Goal: Information Seeking & Learning: Learn about a topic

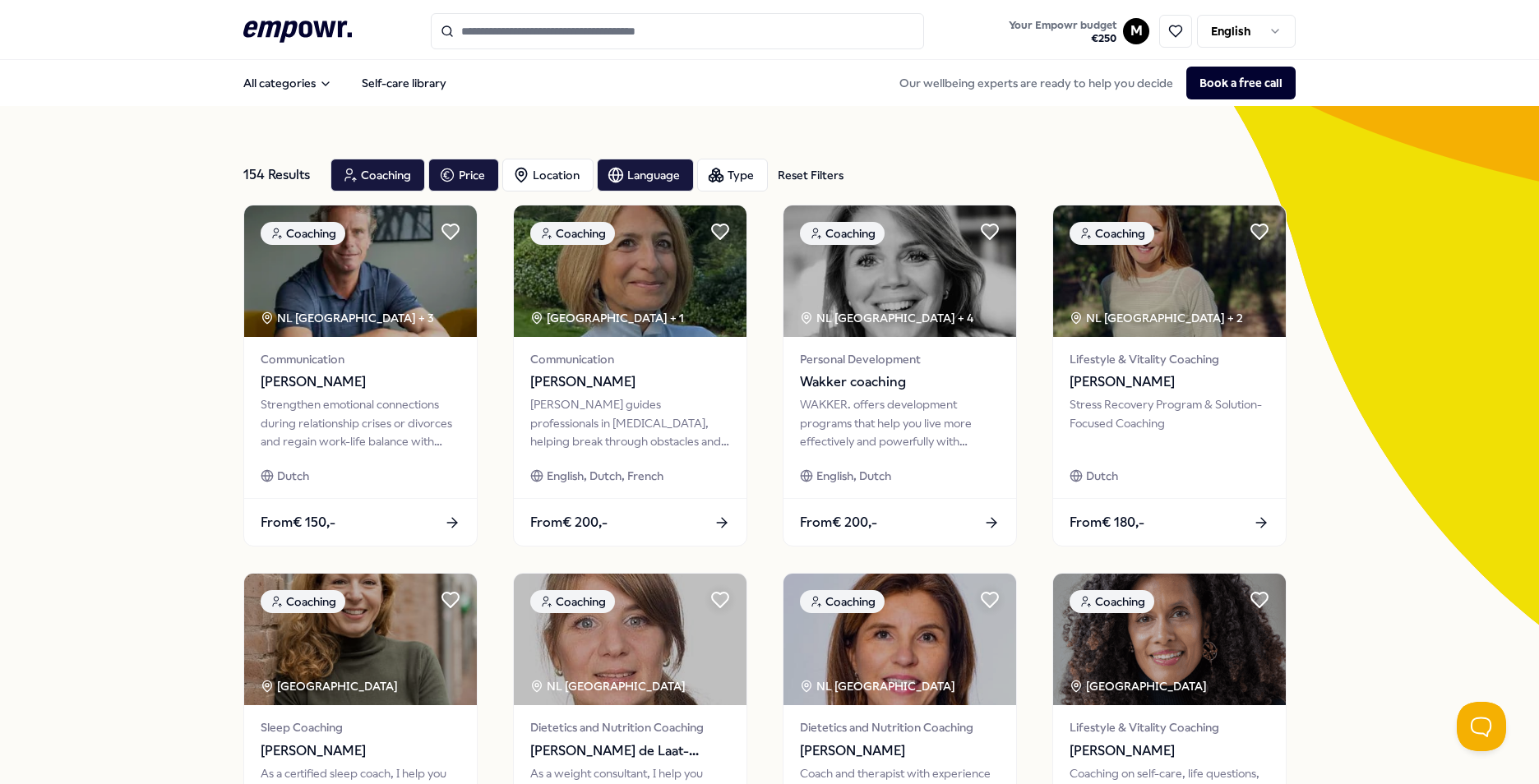
click at [295, 33] on icon at bounding box center [298, 31] width 108 height 21
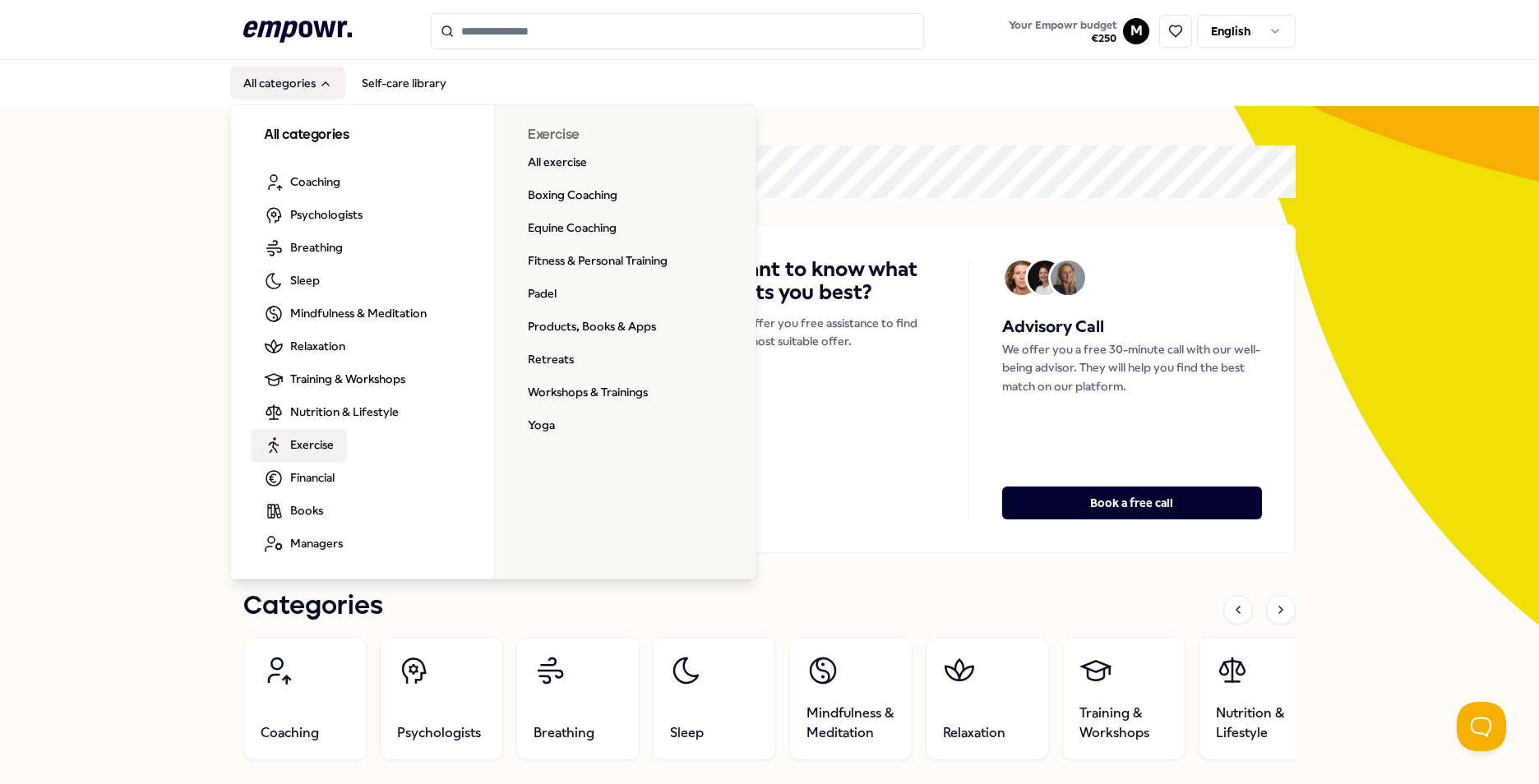
click at [305, 440] on span "Exercise" at bounding box center [312, 444] width 44 height 18
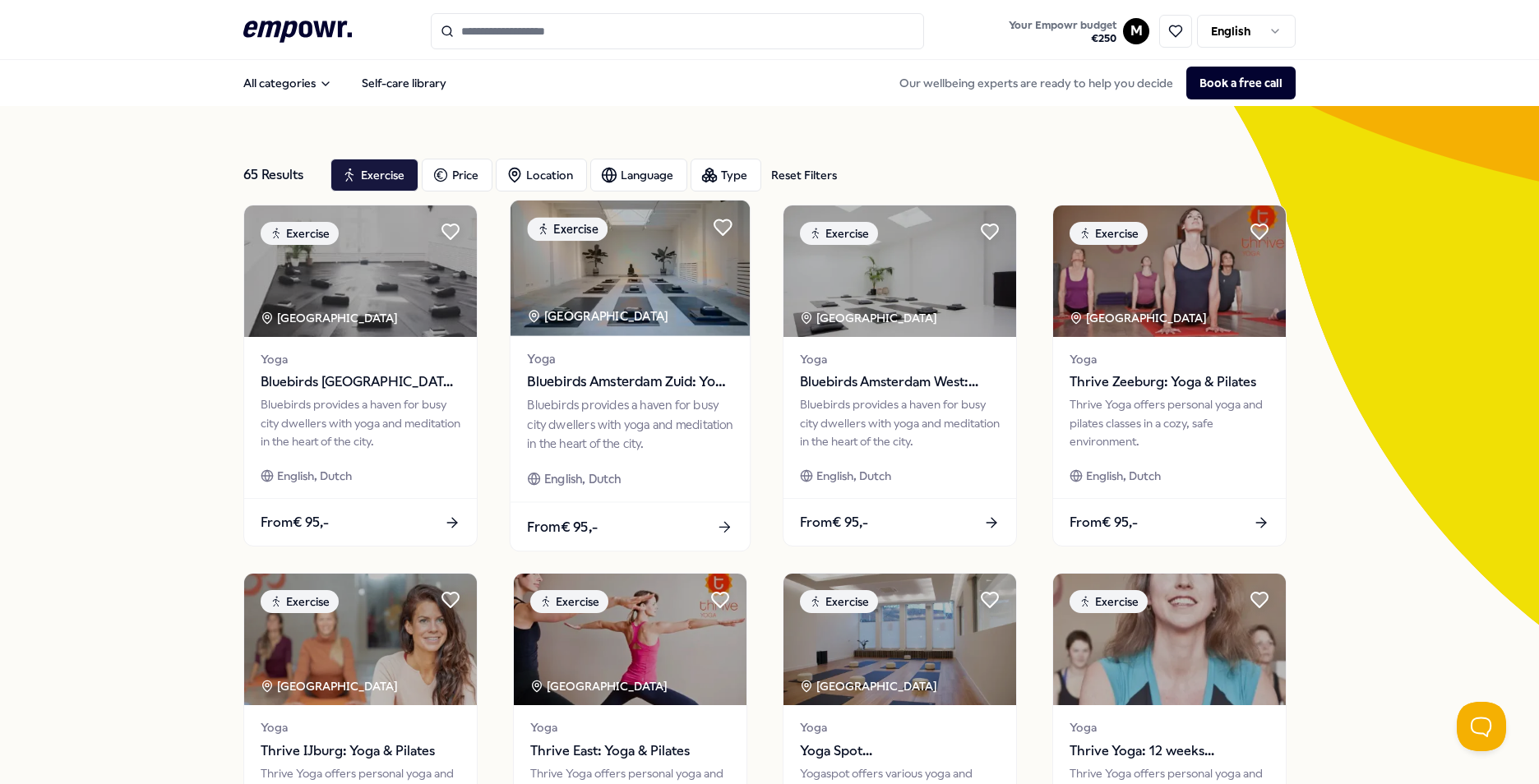
click at [594, 368] on span "Yoga" at bounding box center [629, 359] width 205 height 19
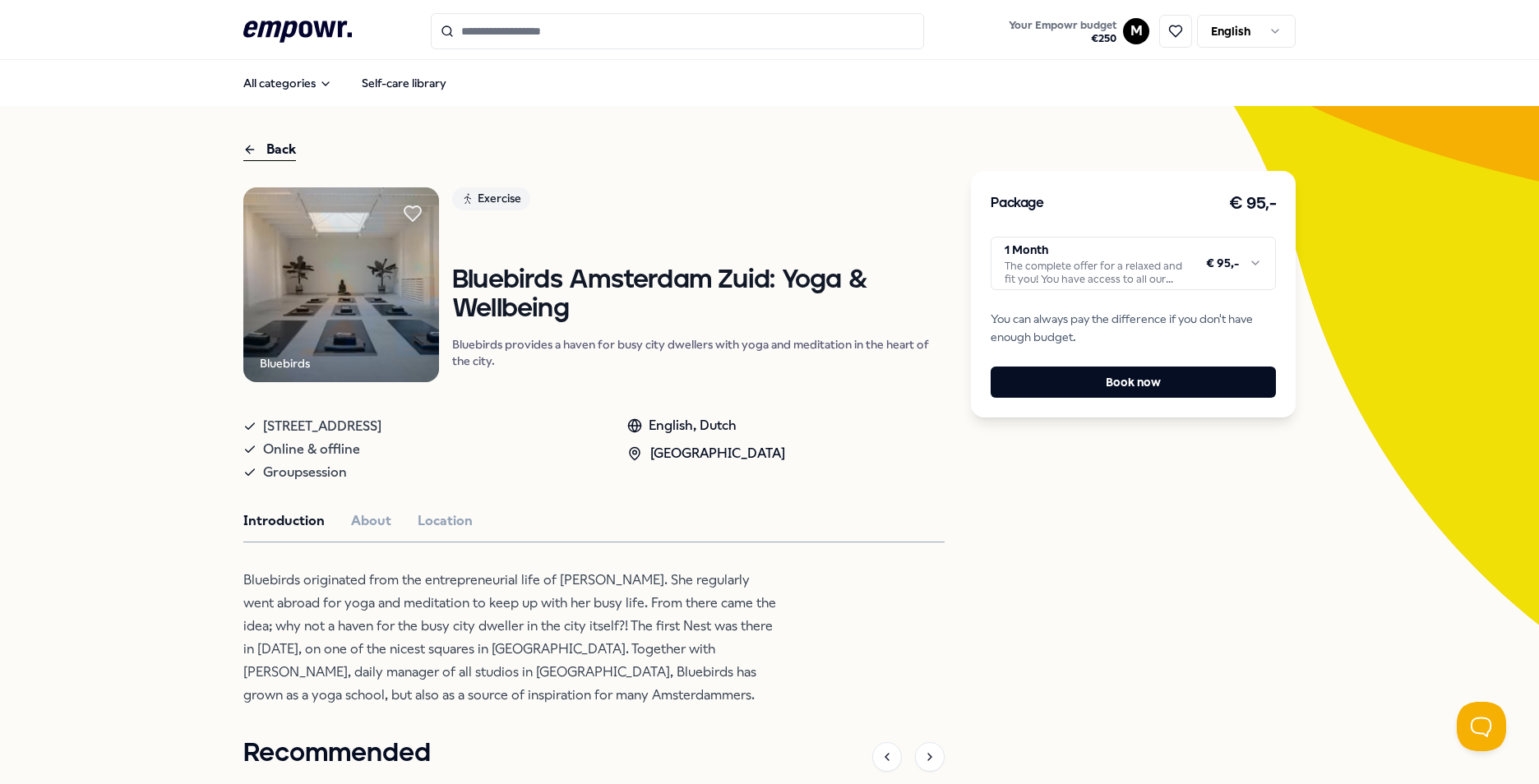
click at [243, 147] on icon at bounding box center [250, 149] width 13 height 20
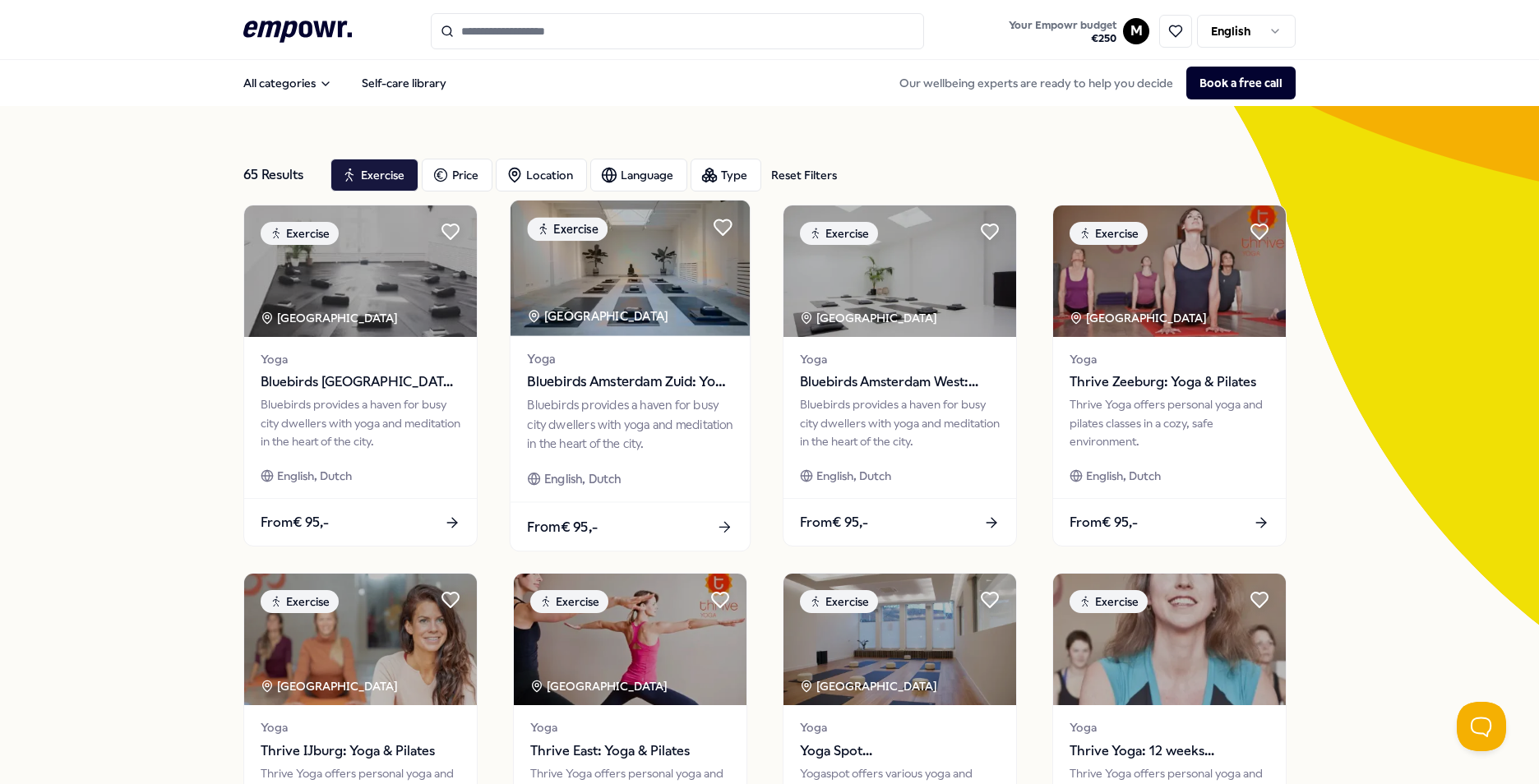
click at [553, 344] on div "Yoga Bluebirds Amsterdam Zuid: Yoga & Wellbeing Bluebirds provides a haven for …" at bounding box center [630, 419] width 240 height 166
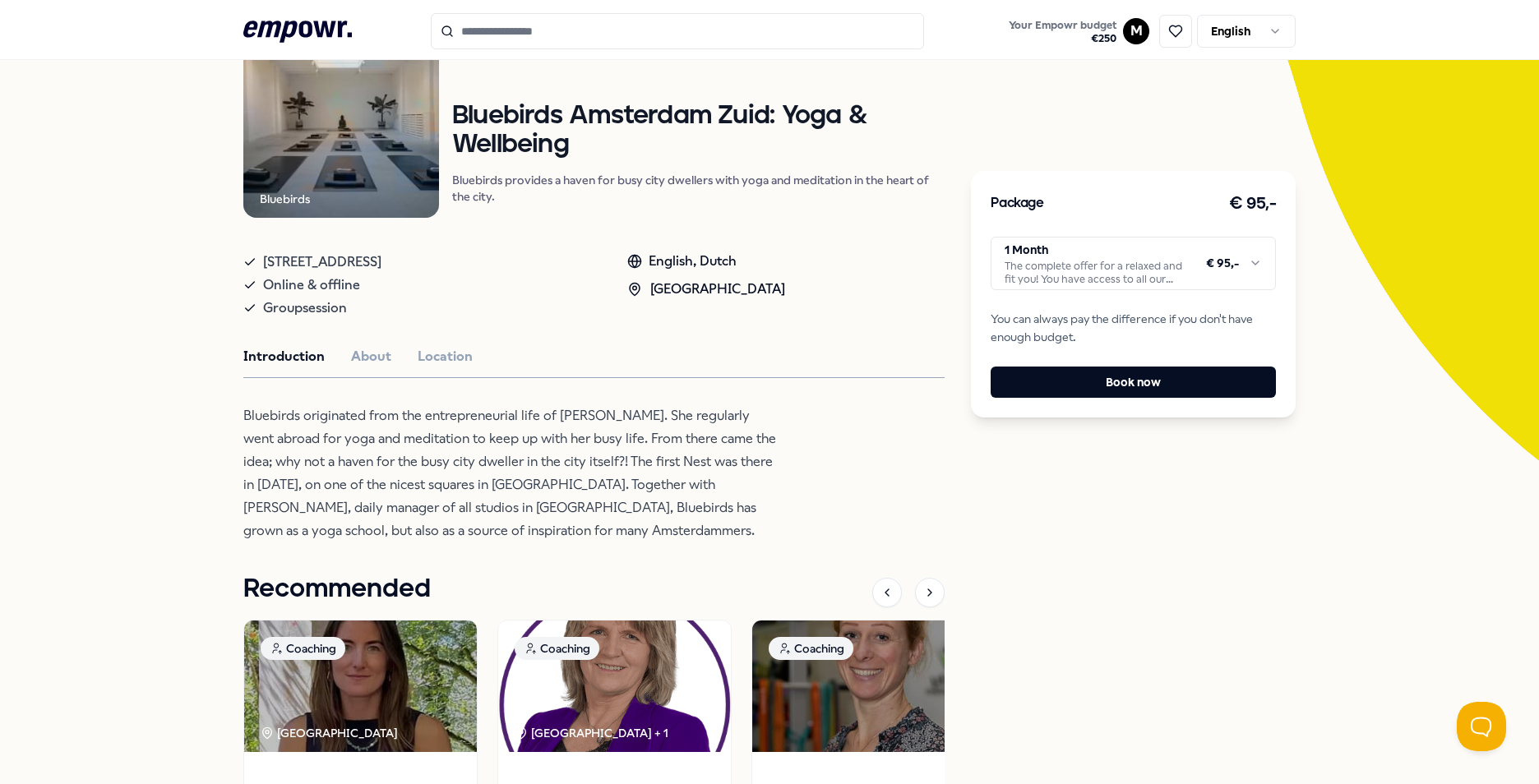
scroll to position [246, 0]
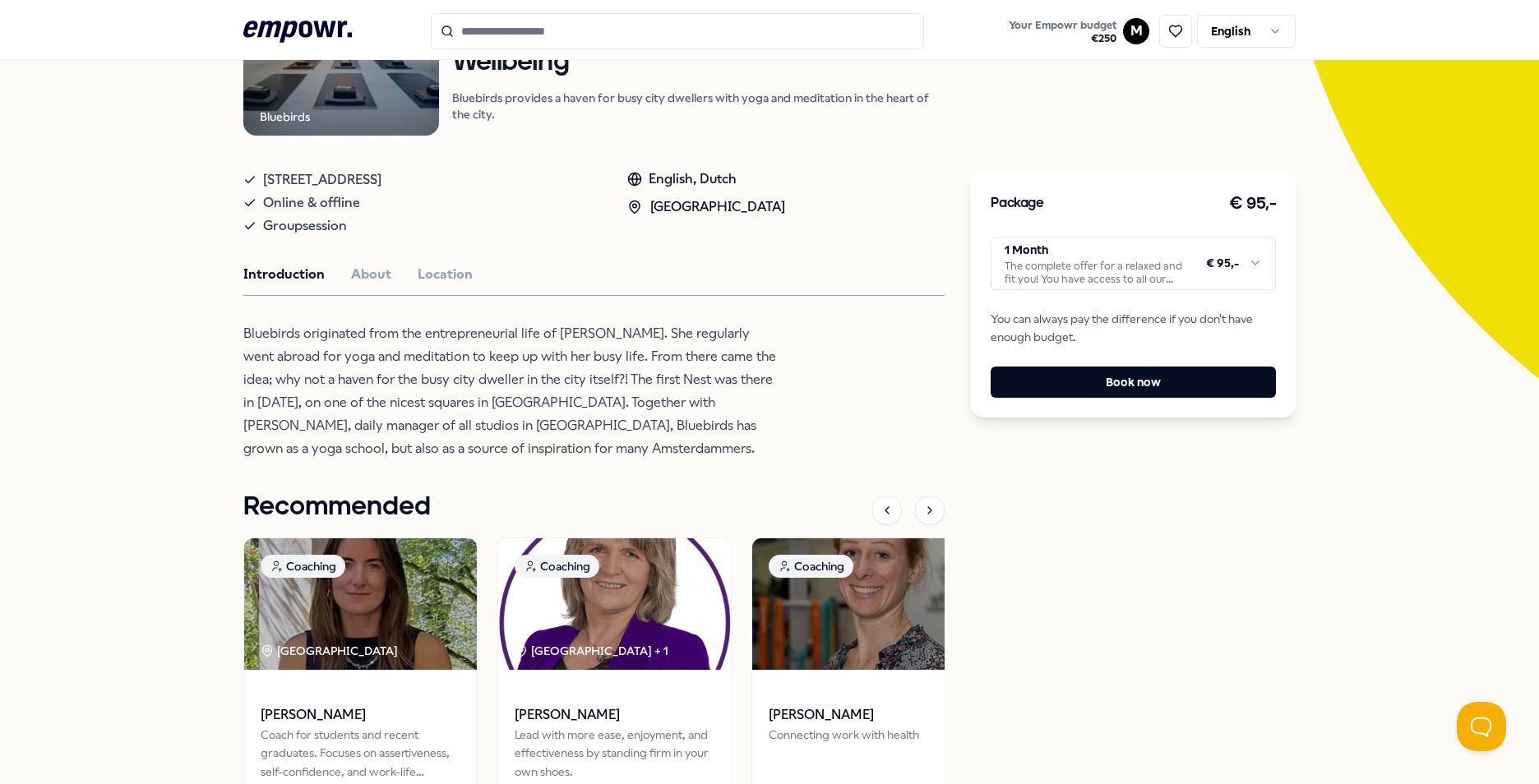
click at [1169, 260] on html ".empowr-logo_svg__cls-1{fill:#03032f} Your Empowr budget € 250 M English All ca…" at bounding box center [769, 392] width 1539 height 784
click at [829, 337] on html ".empowr-logo_svg__cls-1{fill:#03032f} Your Empowr budget € 250 M English All ca…" at bounding box center [769, 392] width 1539 height 784
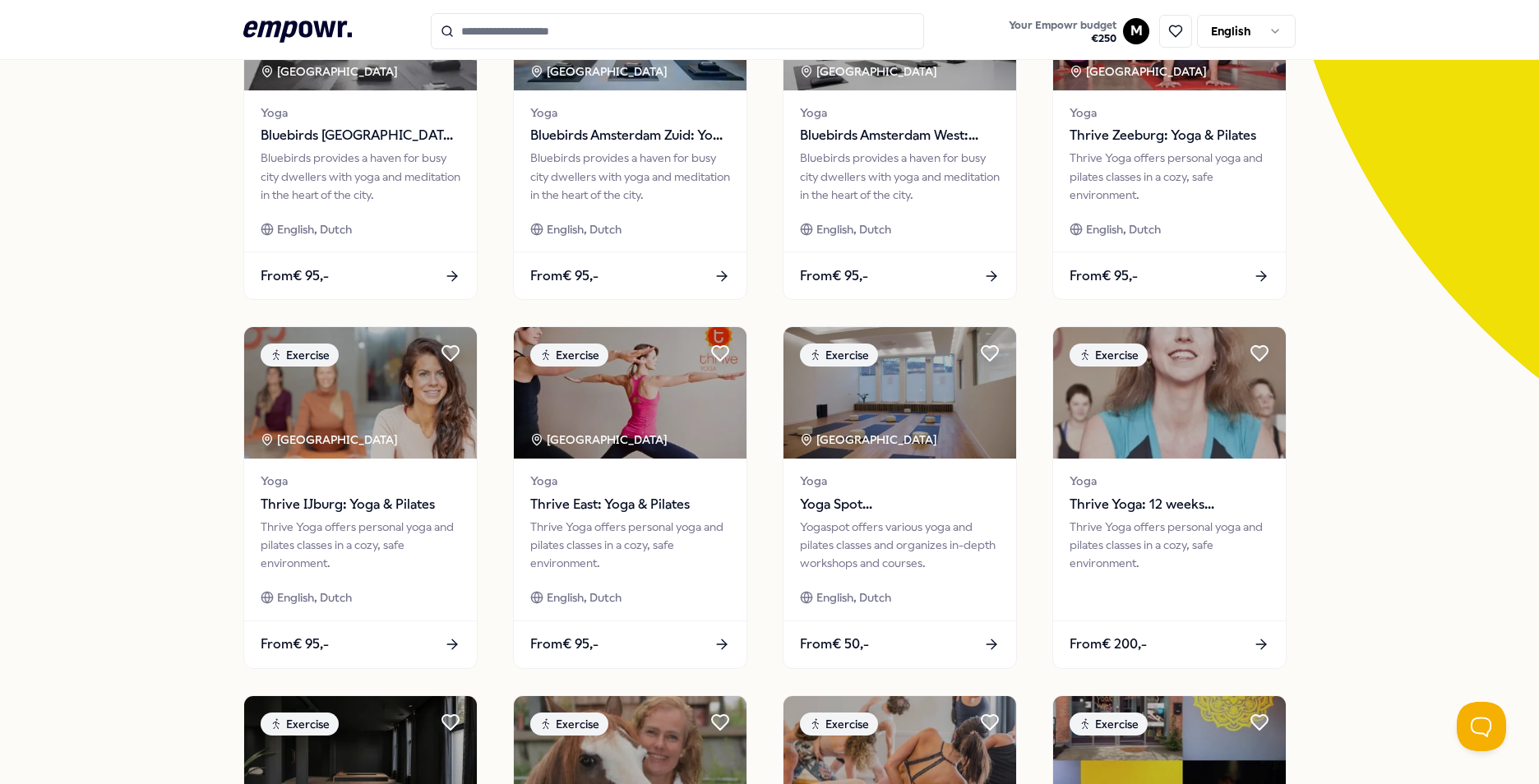
scroll to position [329, 0]
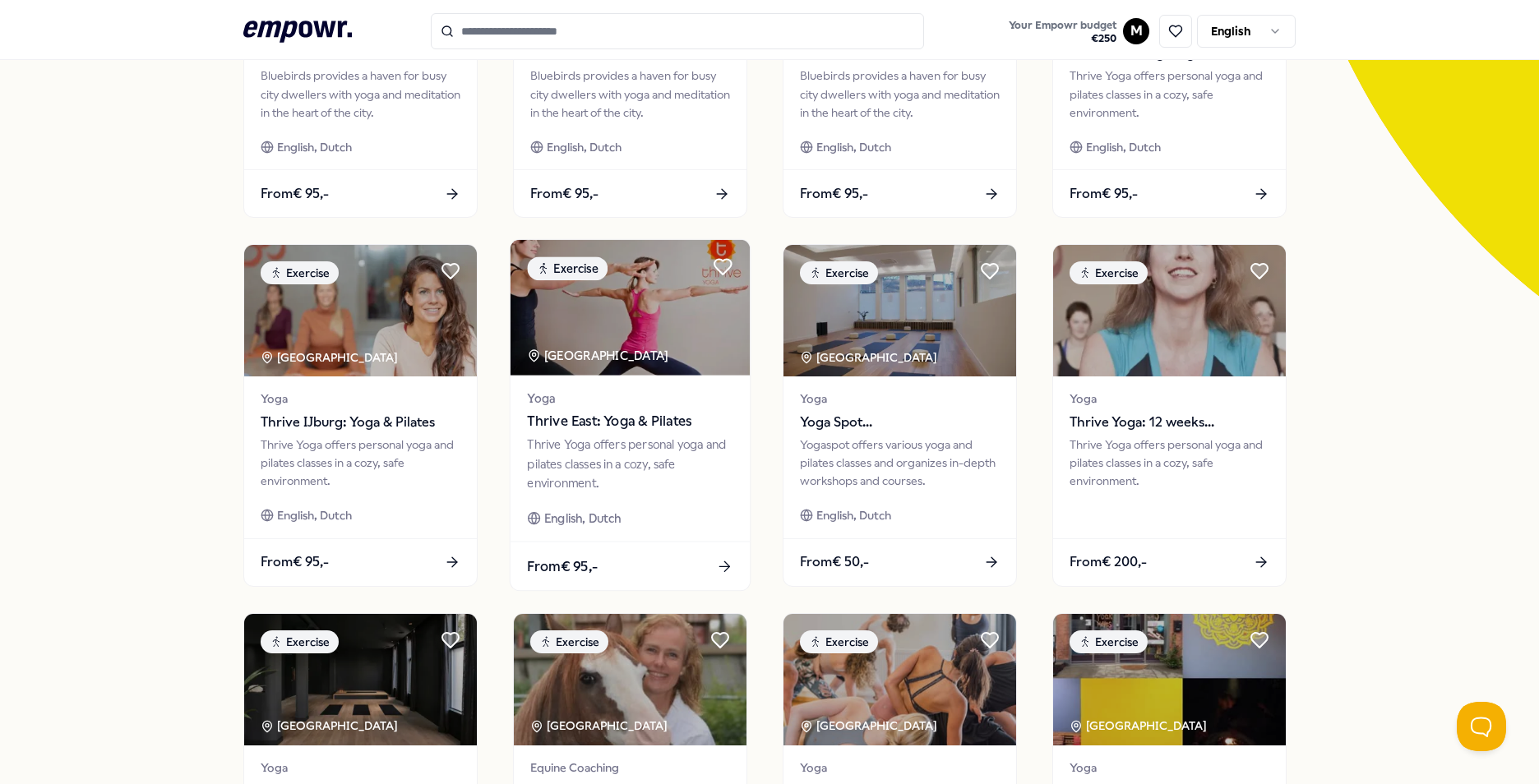
click at [597, 410] on div "Yoga Thrive East: Yoga & Pilates" at bounding box center [629, 411] width 205 height 44
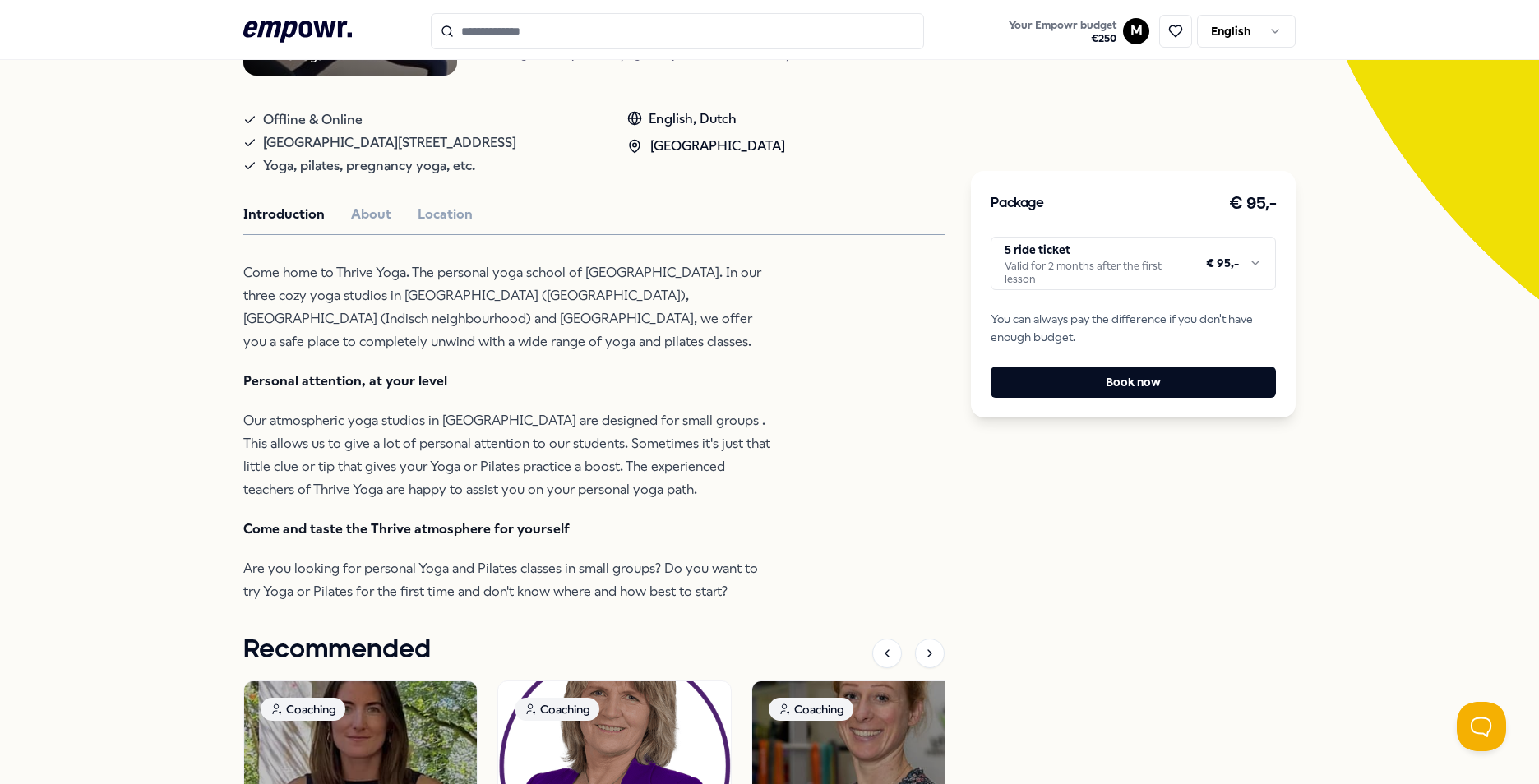
scroll to position [353, 0]
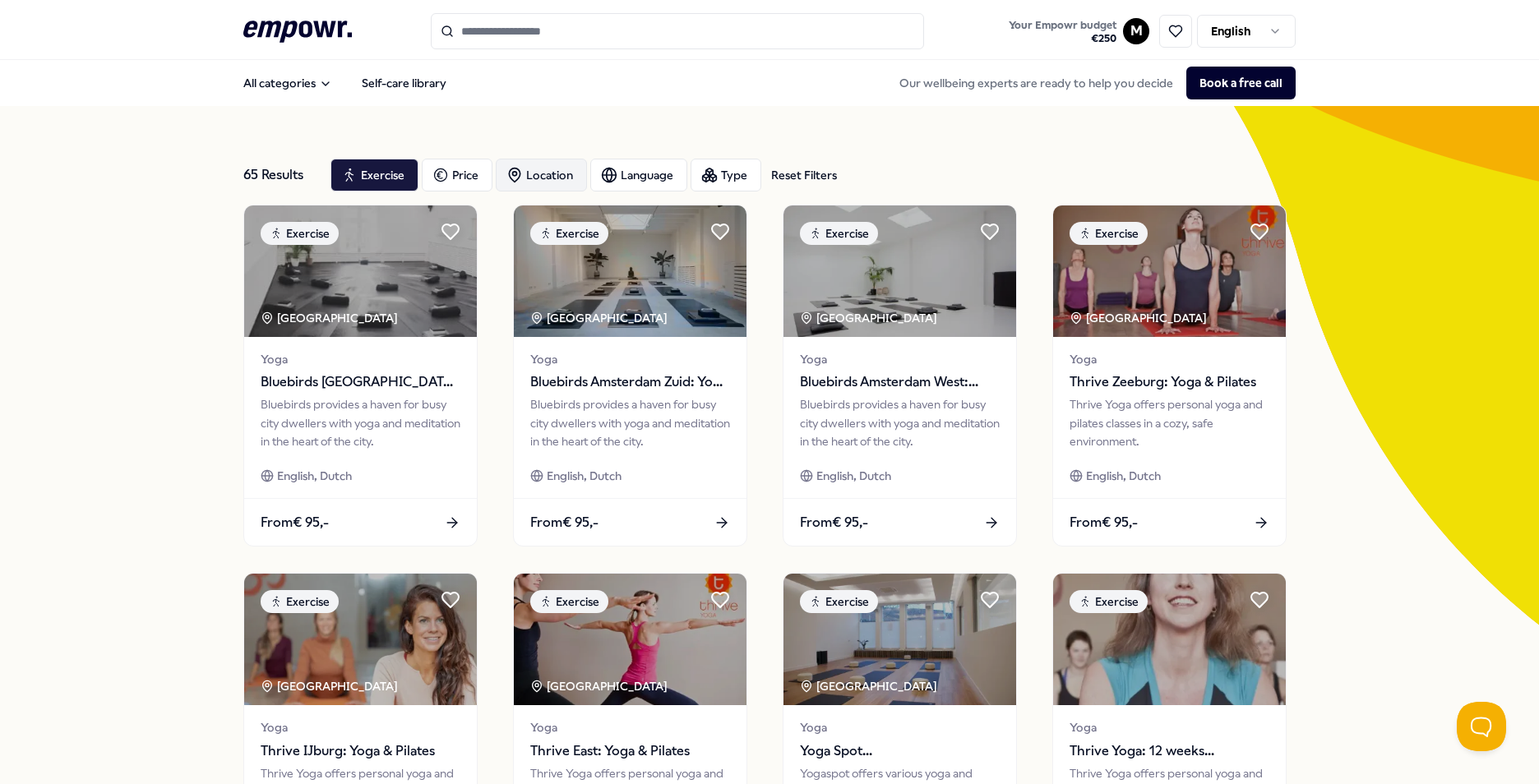
click at [544, 178] on div "Location" at bounding box center [542, 175] width 91 height 33
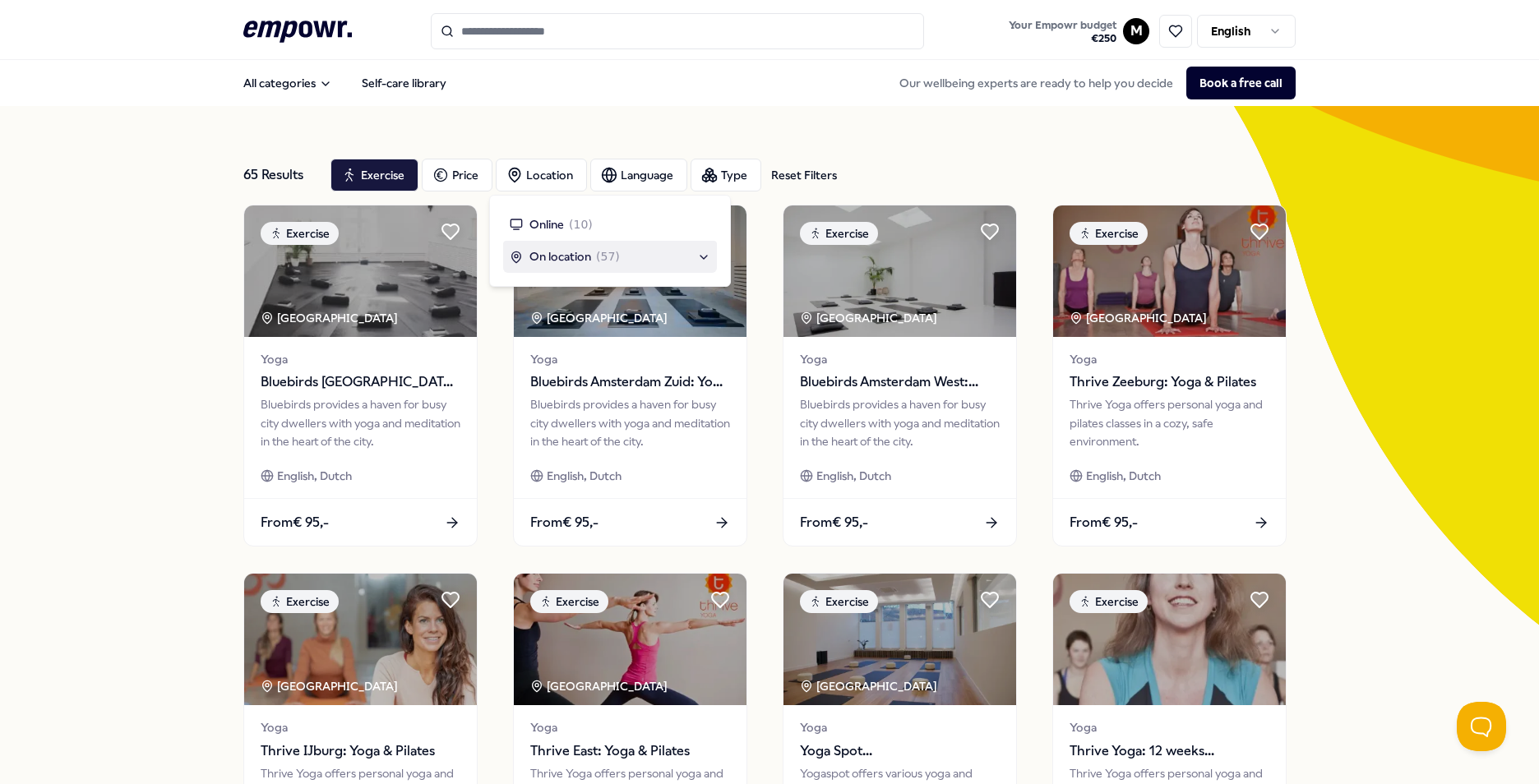
click at [690, 254] on div "On location ( 57 )" at bounding box center [609, 256] width 201 height 18
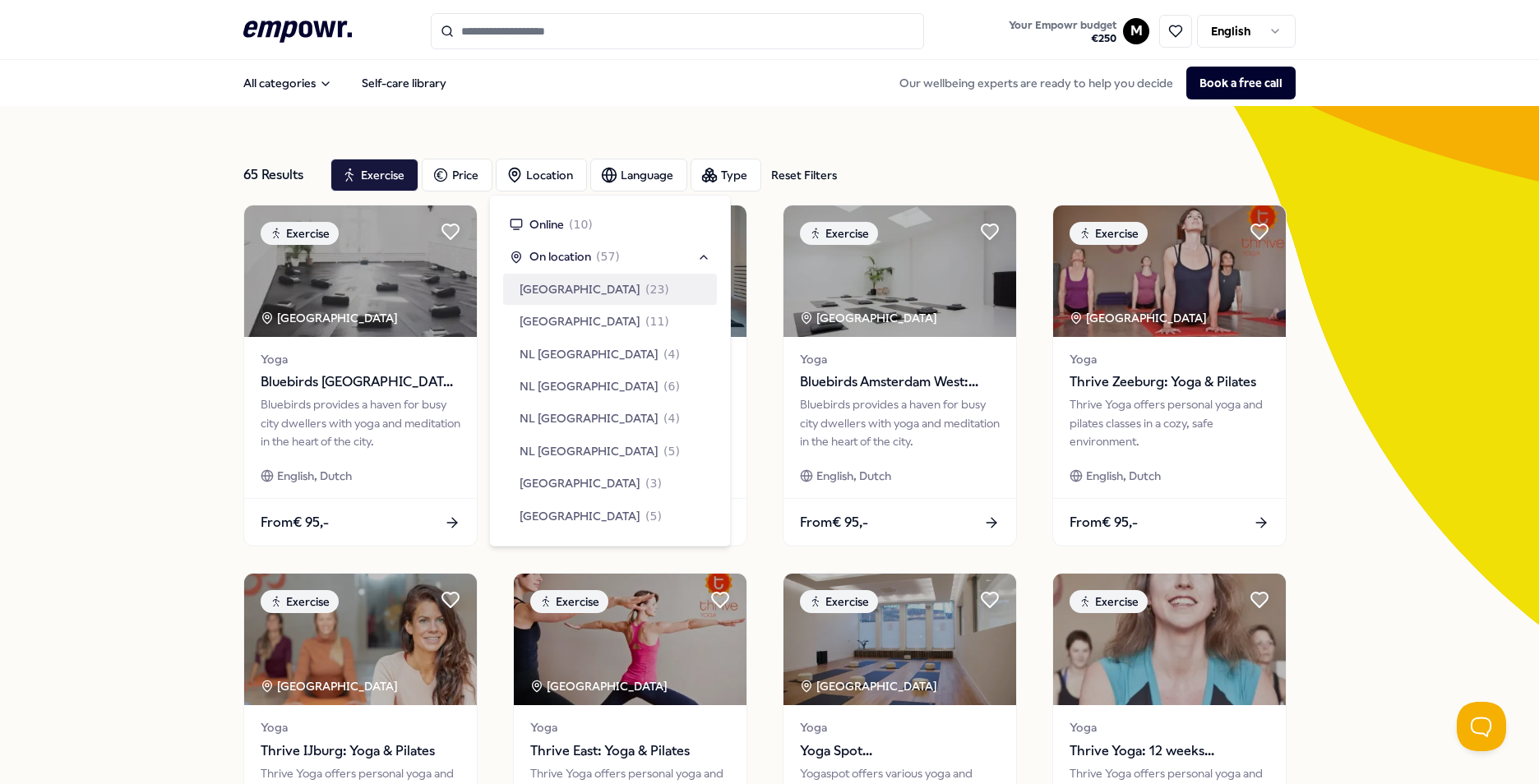
click at [667, 289] on div "Amsterdam Region ( 23 )" at bounding box center [609, 289] width 214 height 31
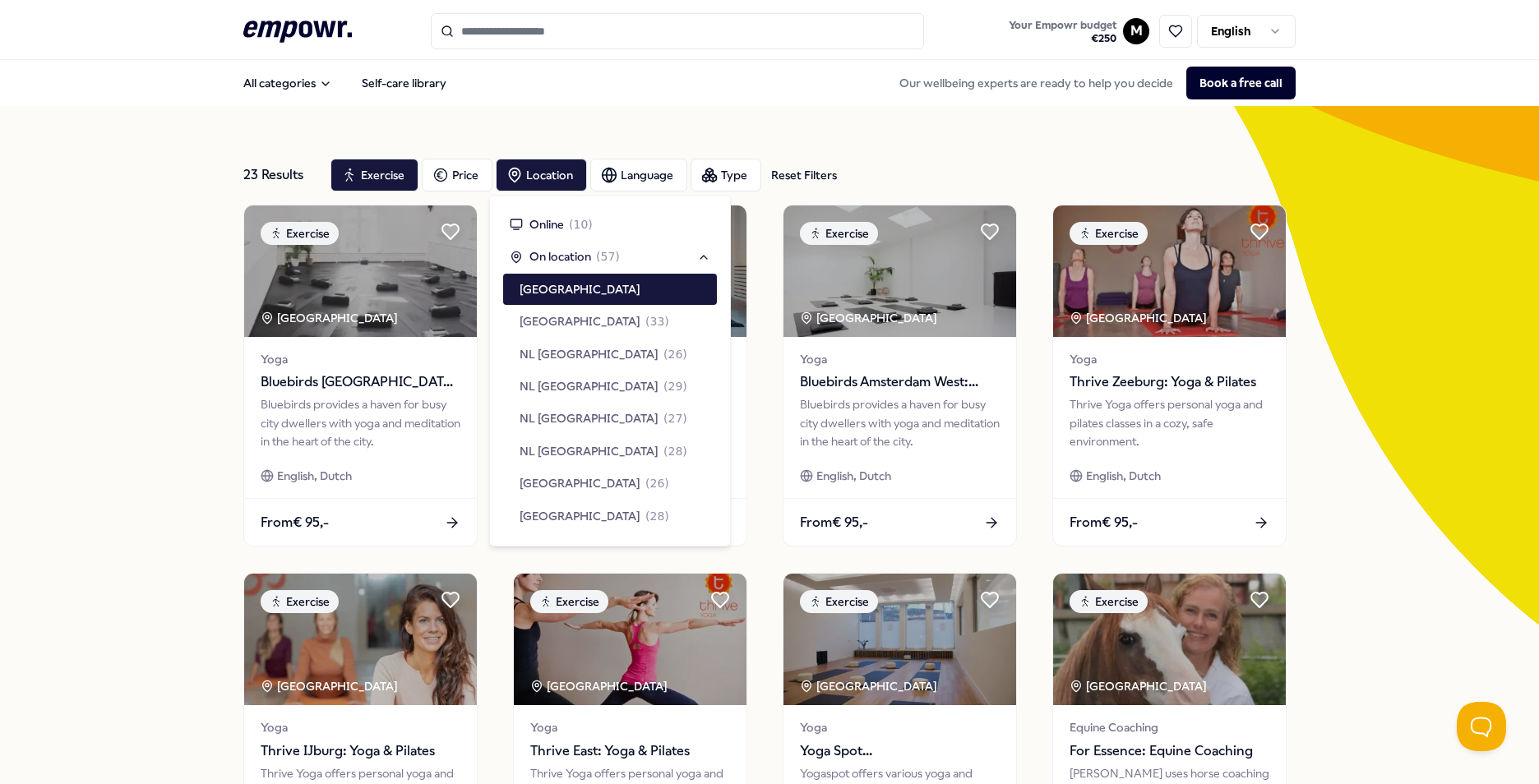
click at [88, 281] on div "23 Results Reset Filters Exercise Price Location Language Type Reset Filters Ex…" at bounding box center [769, 748] width 1539 height 1283
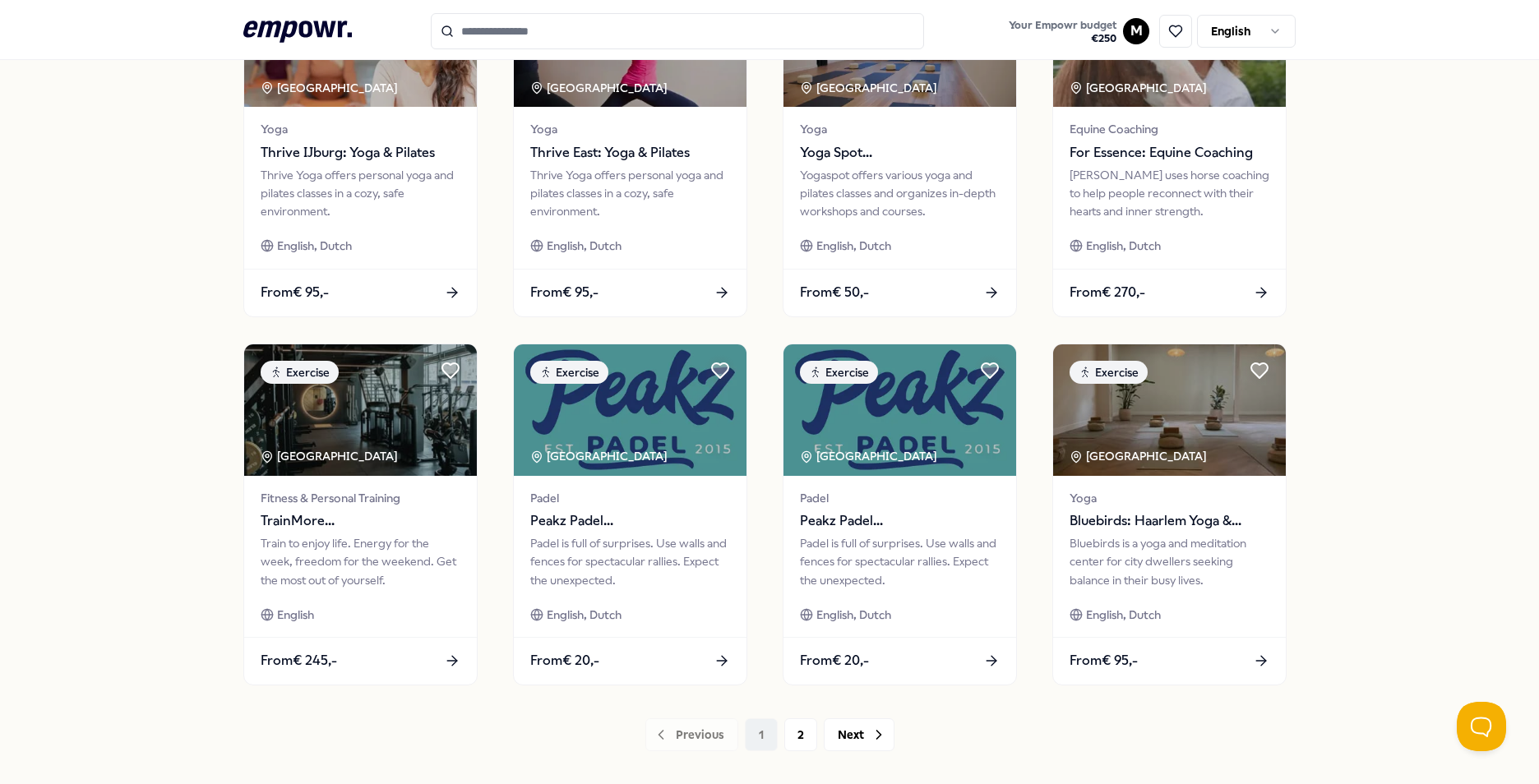
scroll to position [658, 0]
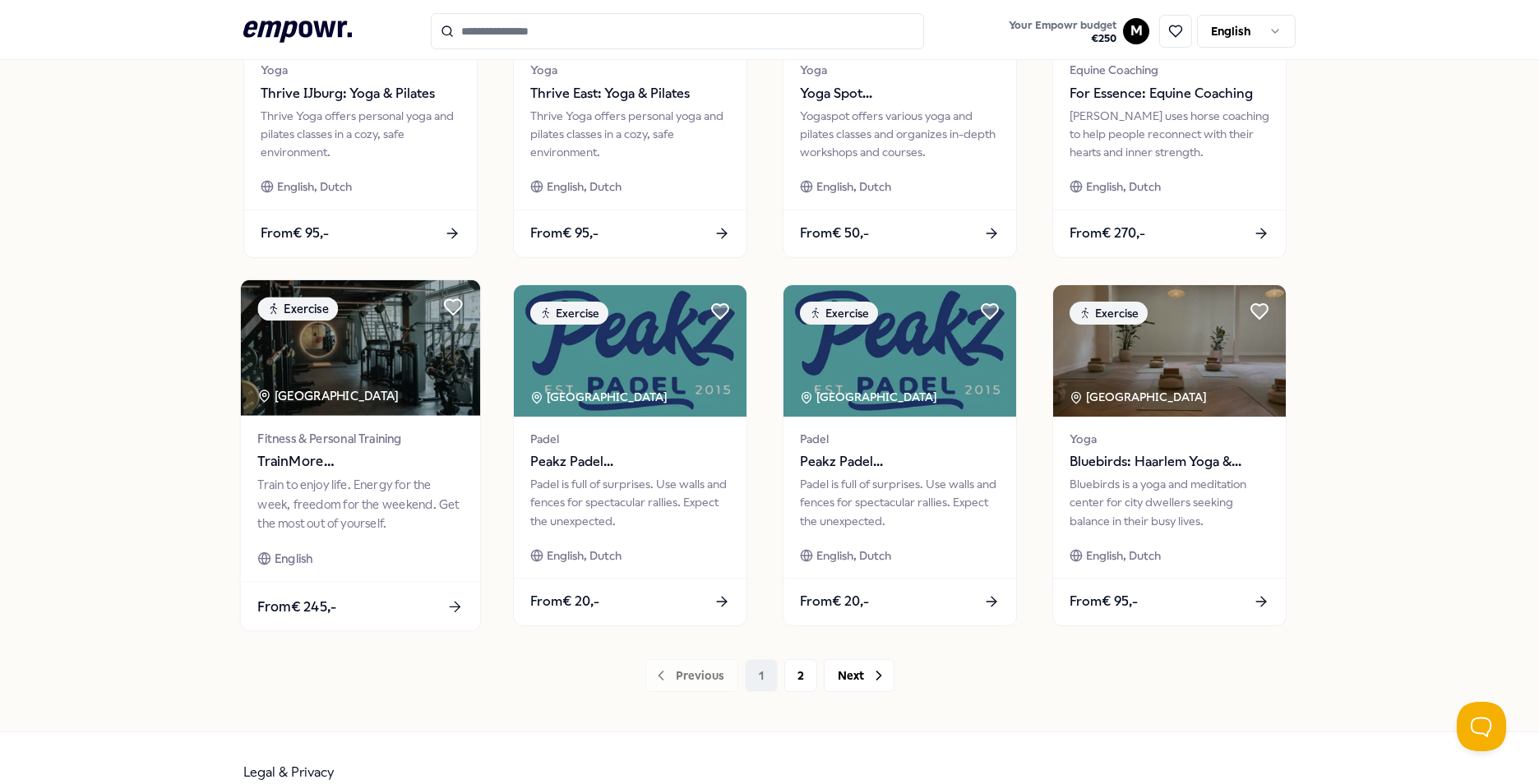
click at [363, 448] on div "Fitness & Personal Training TrainMore Amsterdam: Open Gym" at bounding box center [360, 450] width 205 height 44
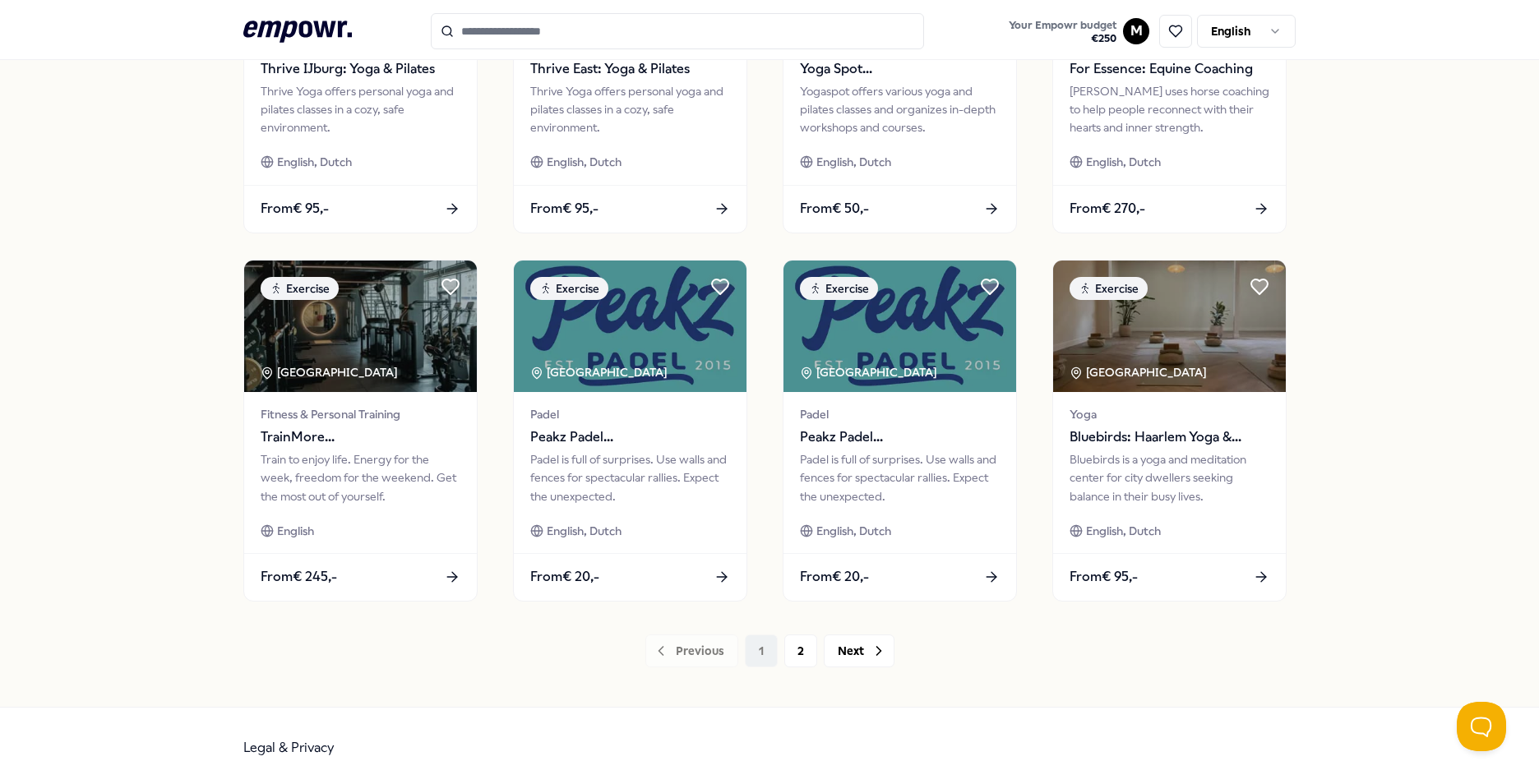
scroll to position [686, 0]
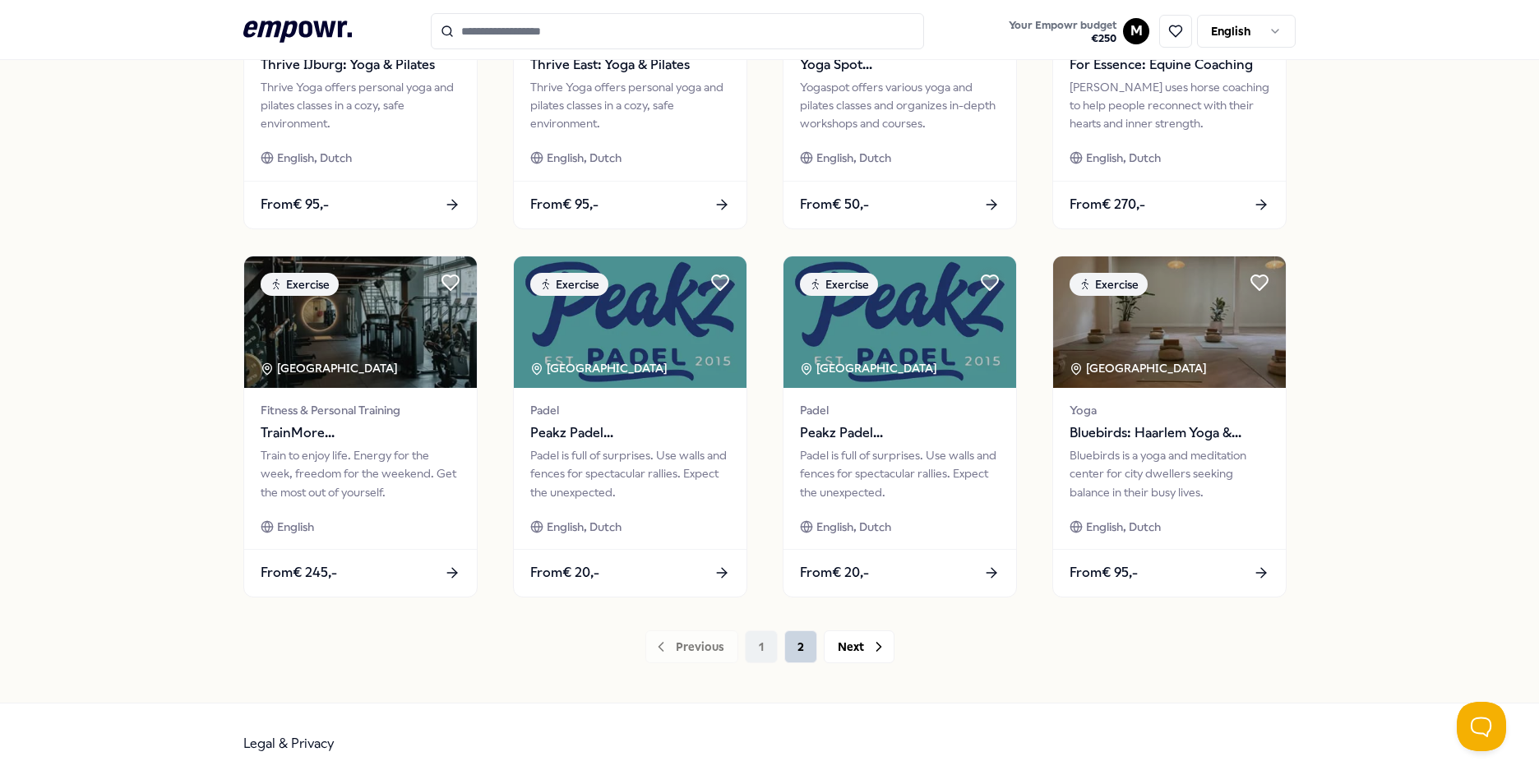
click at [799, 648] on button "2" at bounding box center [800, 646] width 33 height 33
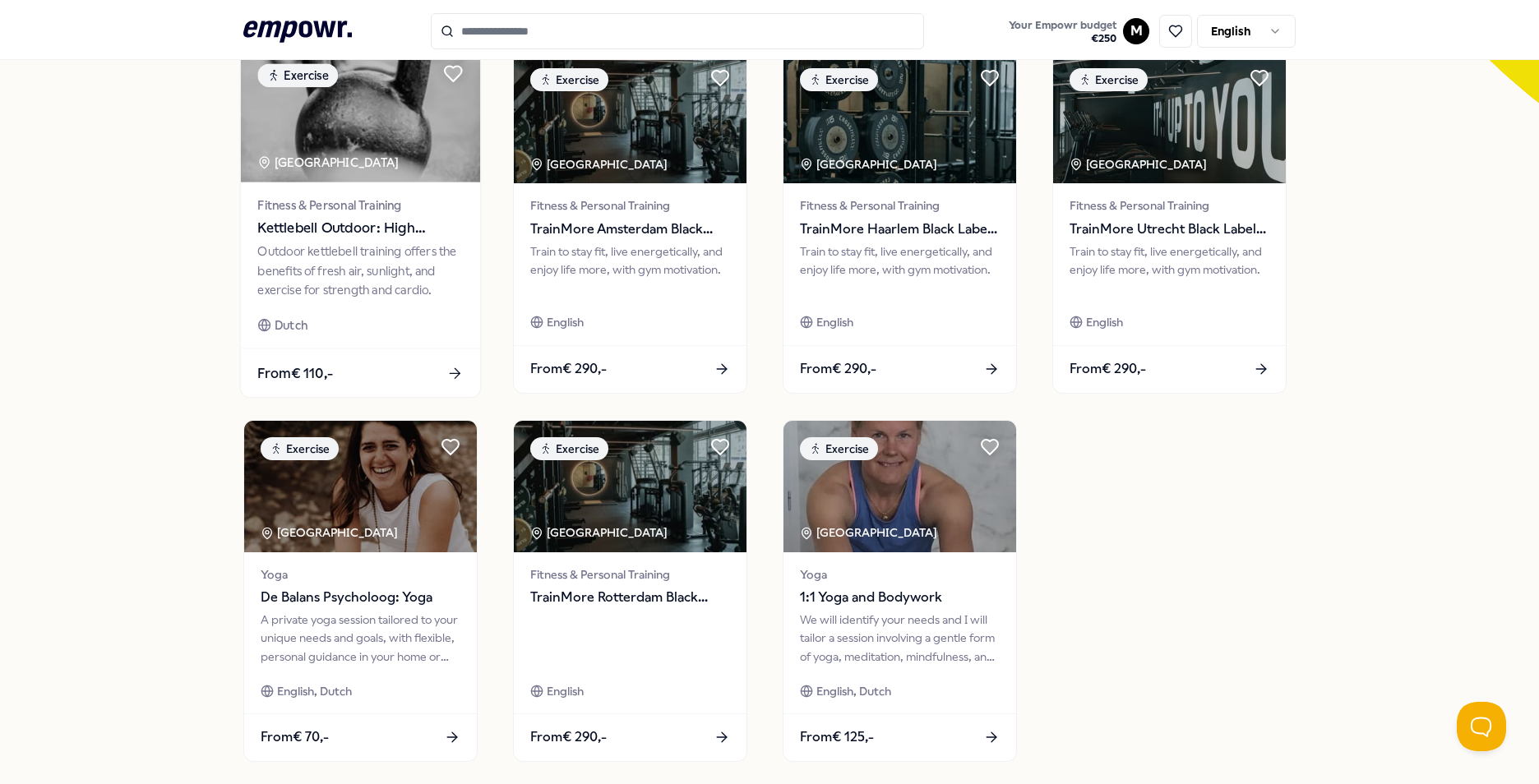
scroll to position [686, 0]
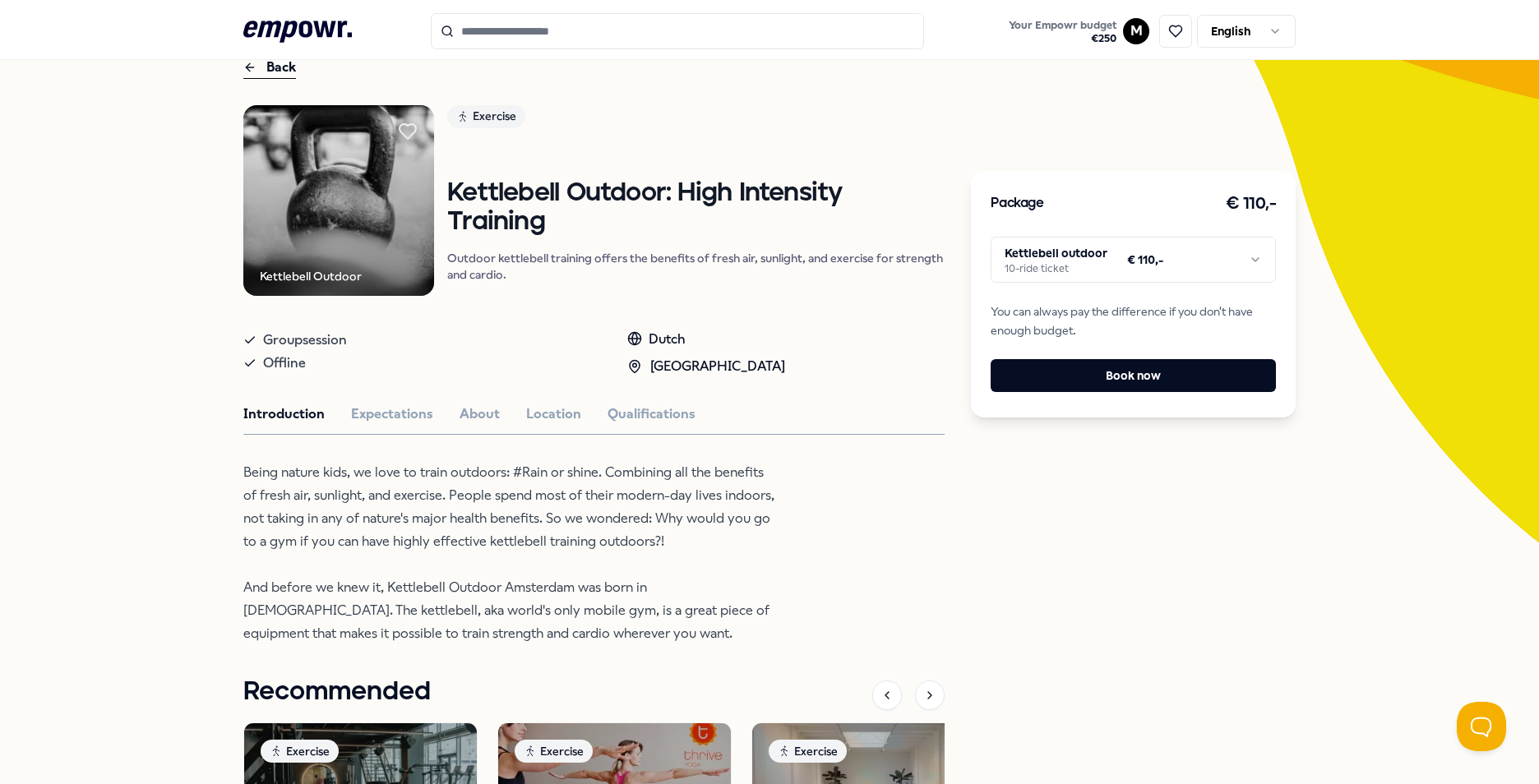
scroll to position [164, 0]
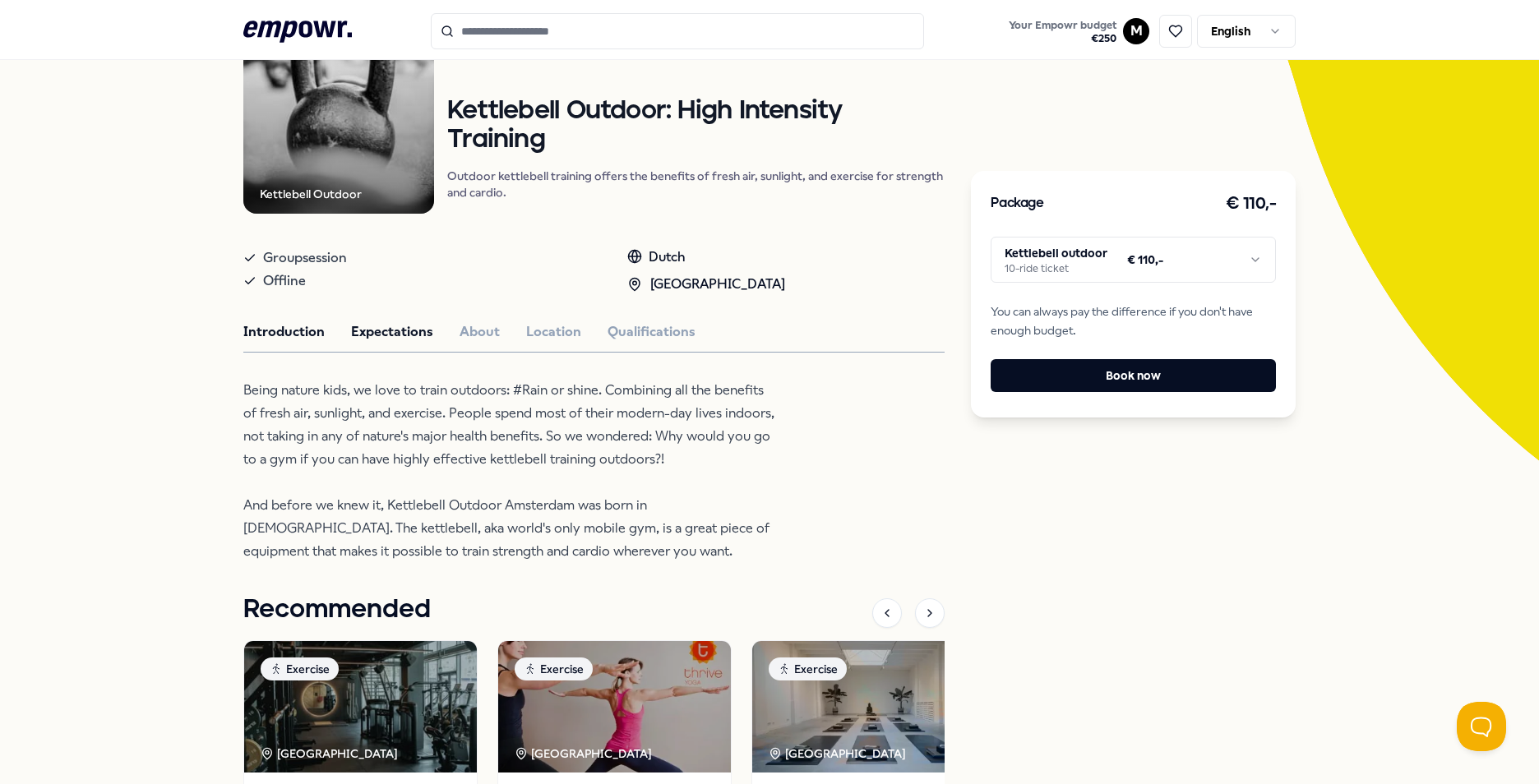
click at [378, 323] on button "Expectations" at bounding box center [392, 332] width 82 height 21
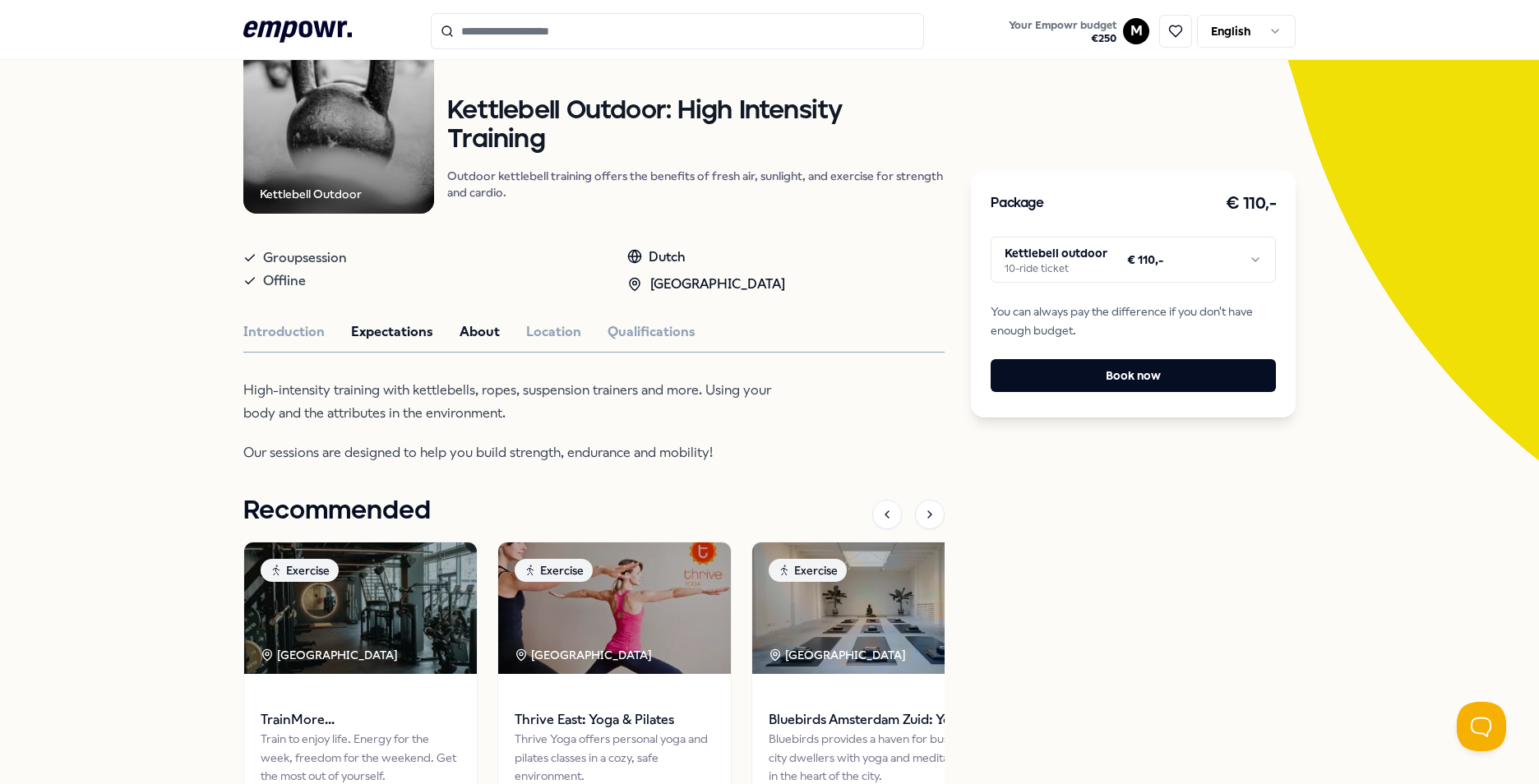
click at [460, 331] on button "About" at bounding box center [479, 332] width 40 height 21
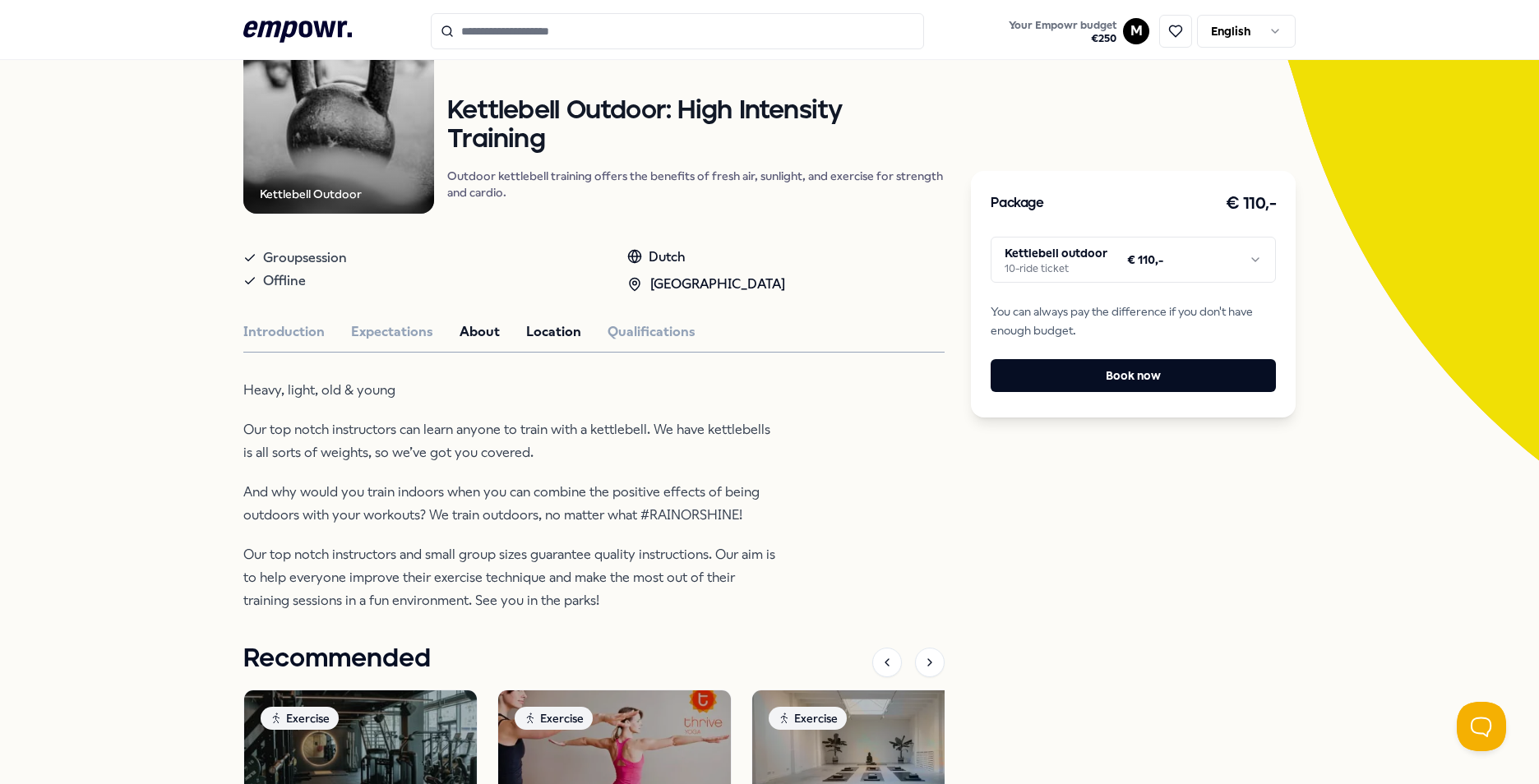
click at [546, 331] on button "Location" at bounding box center [554, 332] width 55 height 21
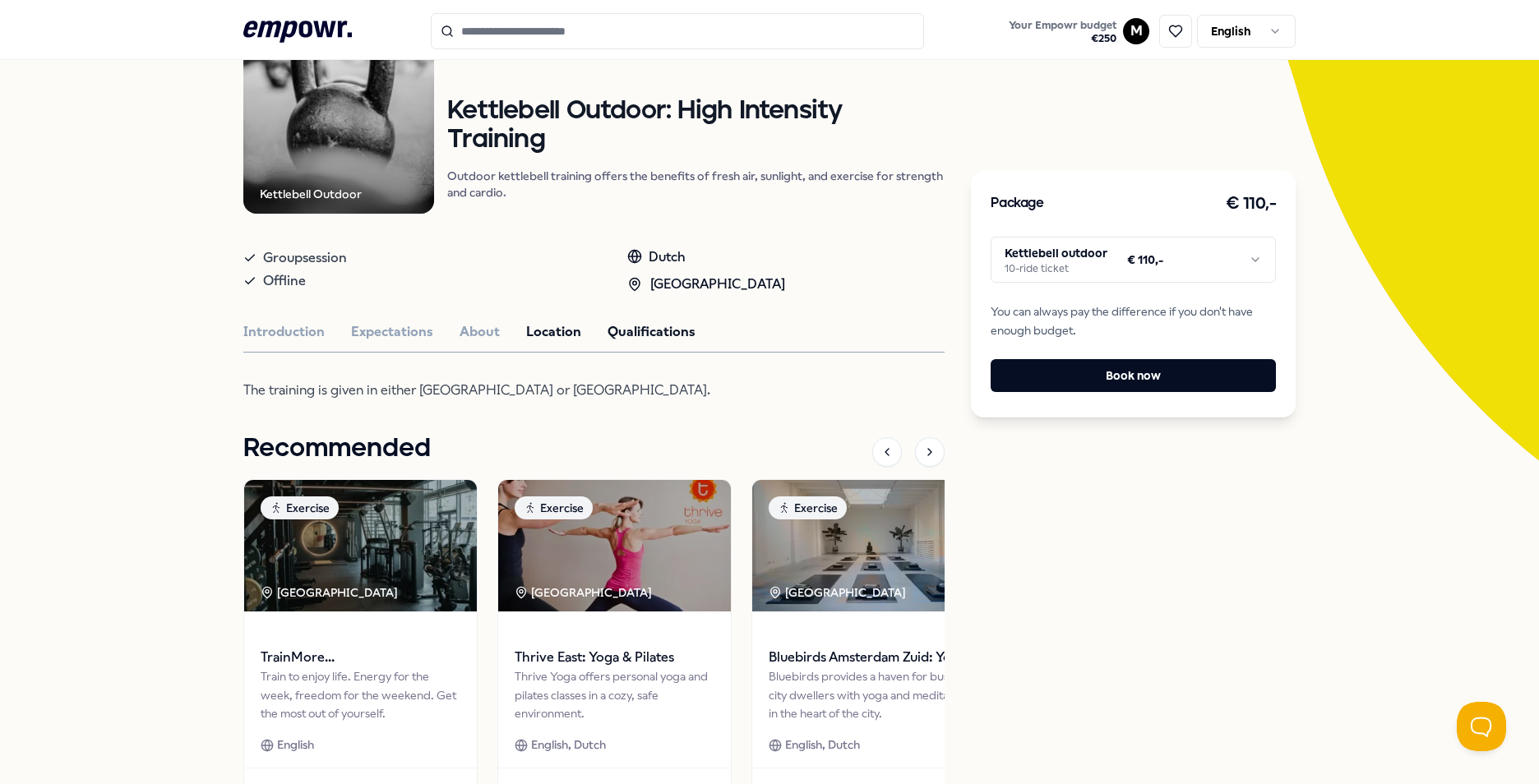
click at [634, 327] on button "Qualifications" at bounding box center [651, 332] width 88 height 21
click at [529, 328] on button "Location" at bounding box center [554, 332] width 55 height 21
click at [459, 326] on button "About" at bounding box center [479, 332] width 40 height 21
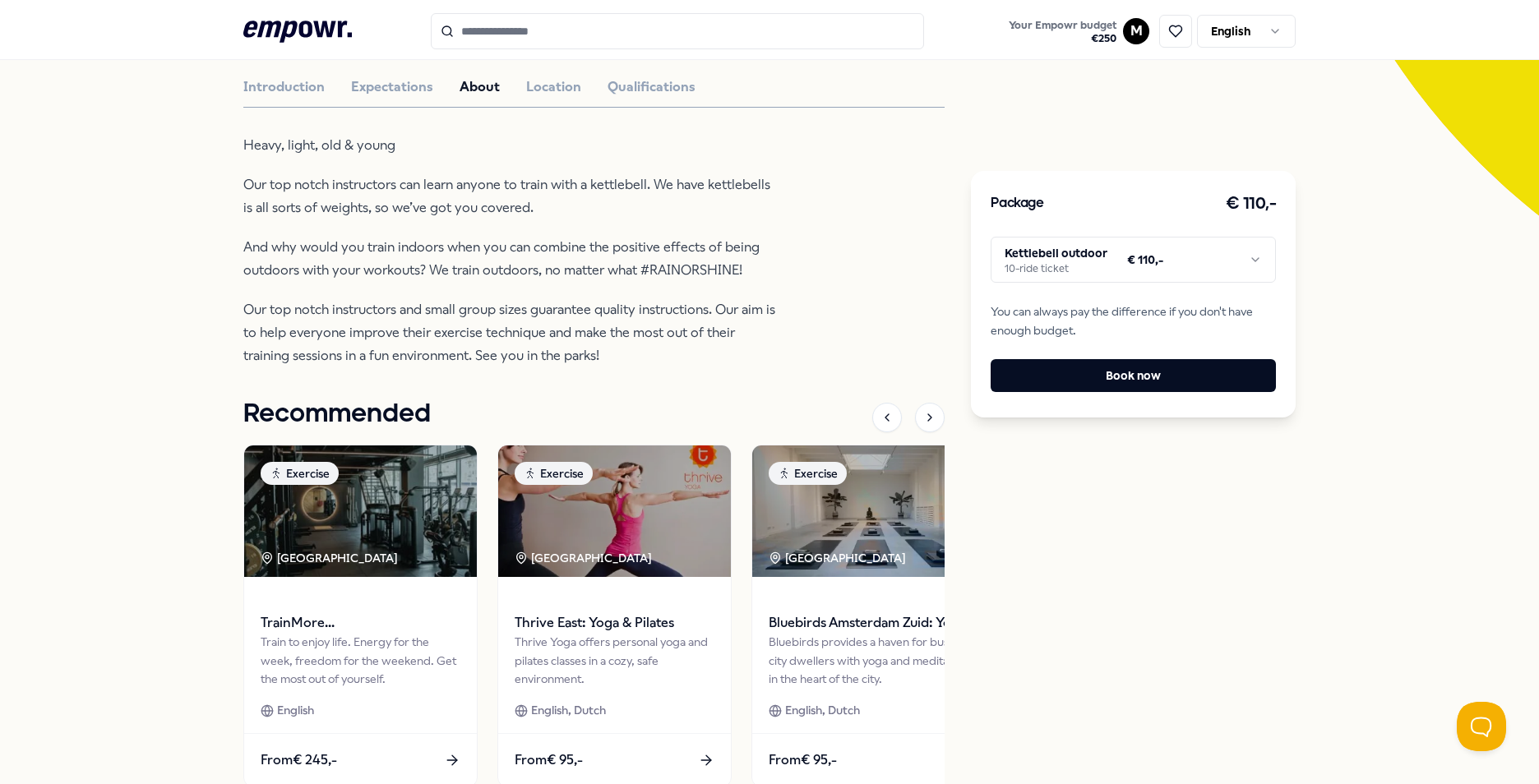
scroll to position [411, 0]
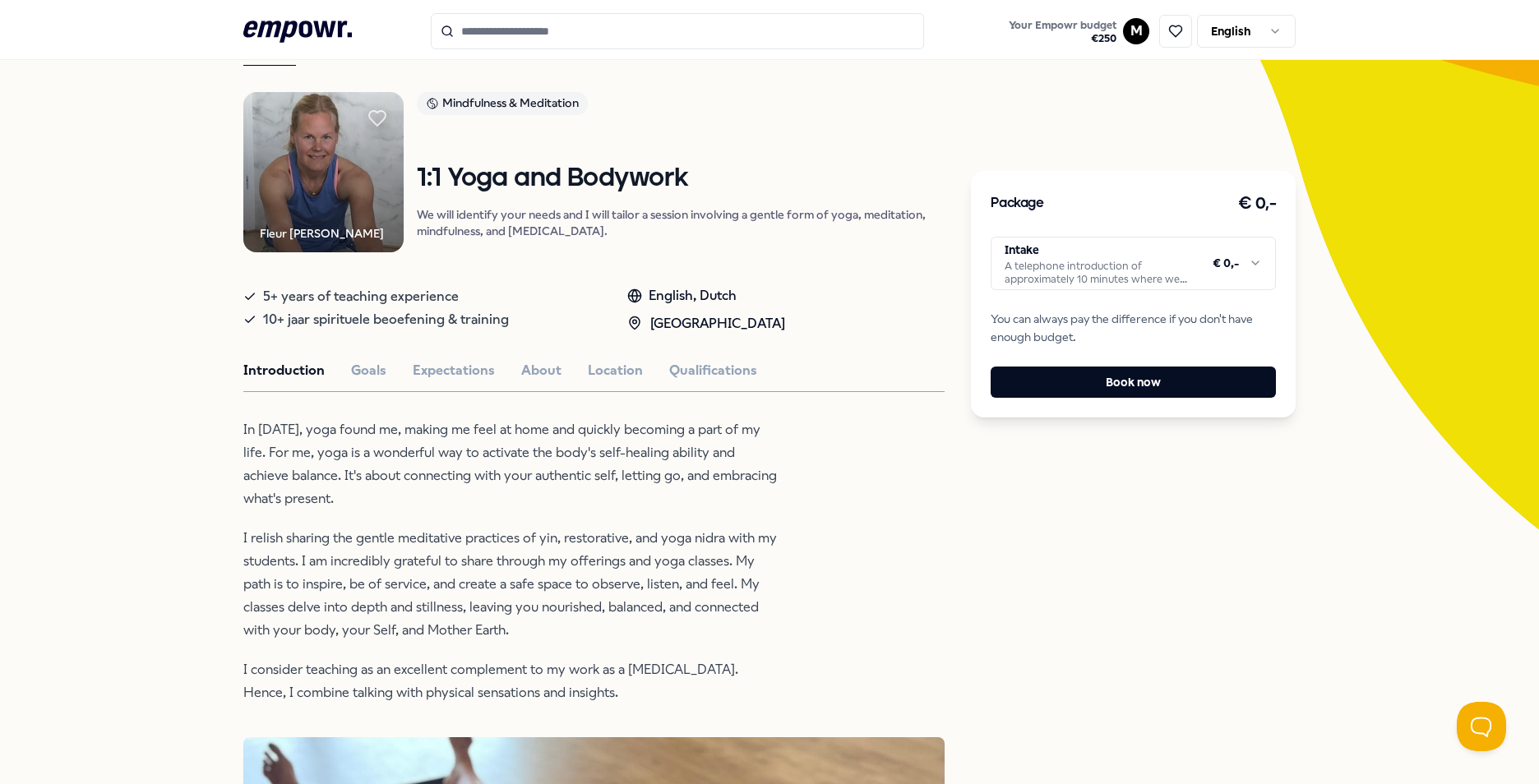
scroll to position [88, 0]
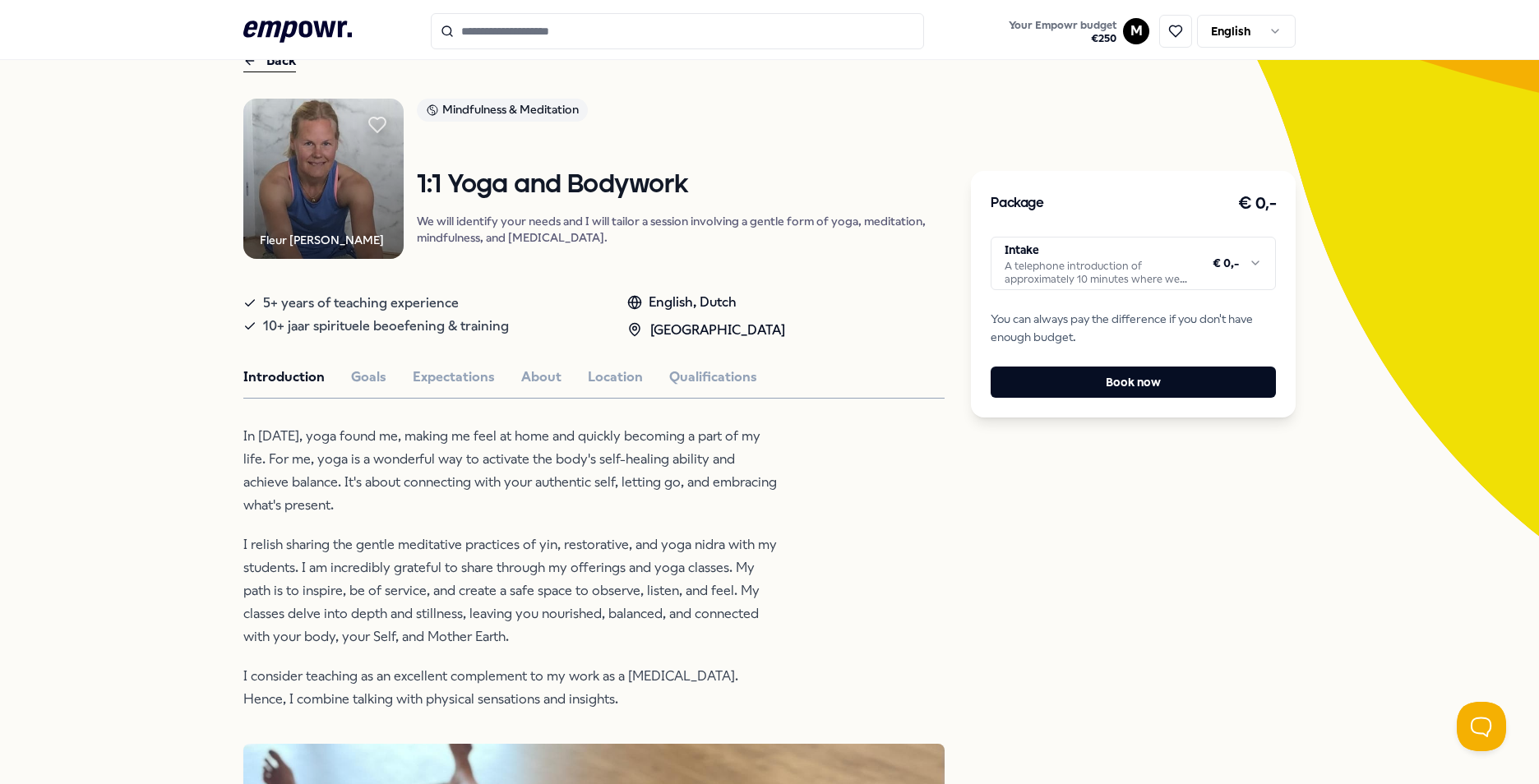
click at [1224, 274] on html ".empowr-logo_svg__cls-1{fill:#03032f} Your Empowr budget € 250 M English All ca…" at bounding box center [769, 392] width 1539 height 784
click at [971, 121] on html ".empowr-logo_svg__cls-1{fill:#03032f} Your Empowr budget € 250 M English All ca…" at bounding box center [769, 392] width 1539 height 784
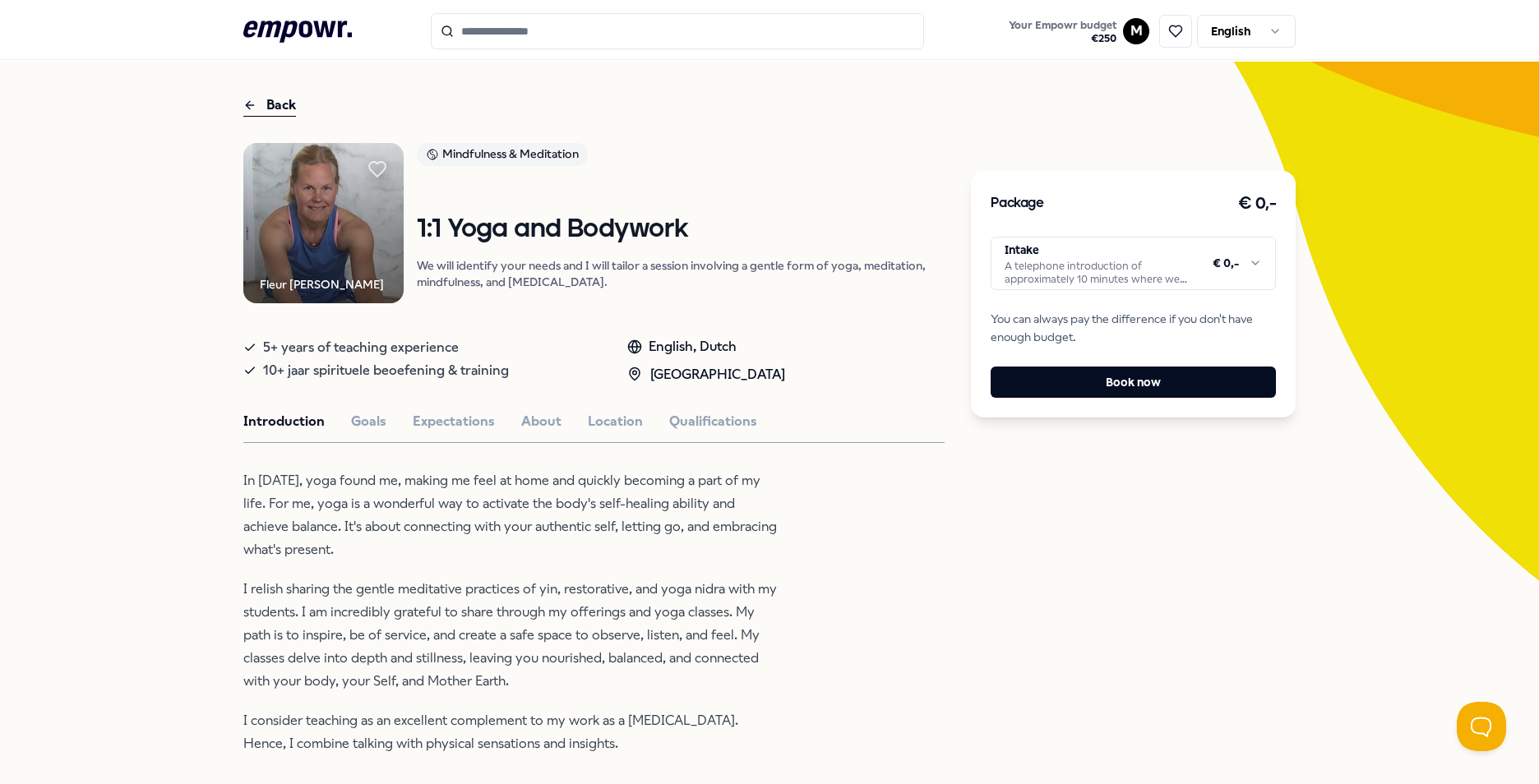
scroll to position [0, 0]
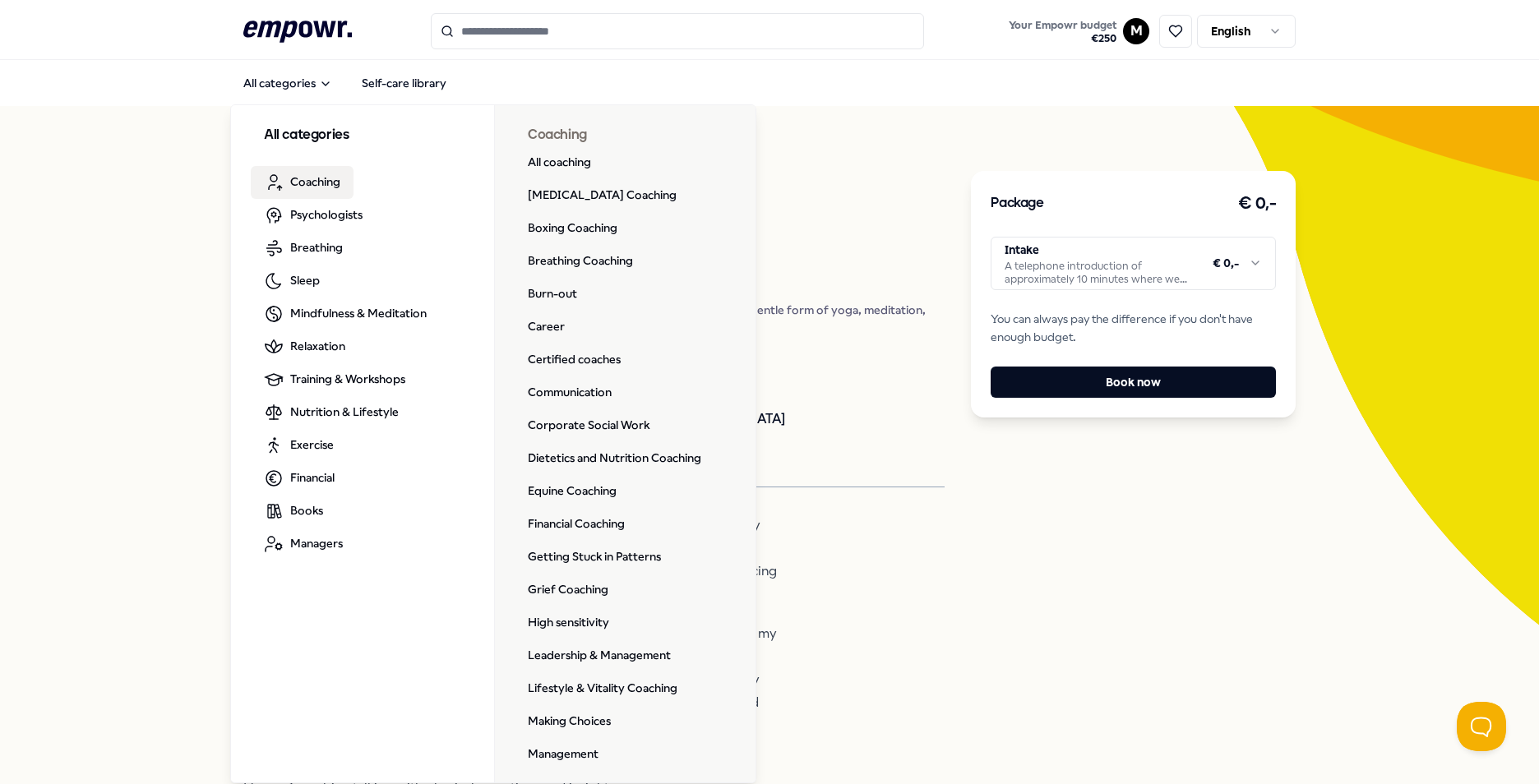
click at [302, 46] on icon ".empowr-logo_svg__cls-1{fill:#03032f}" at bounding box center [298, 31] width 108 height 30
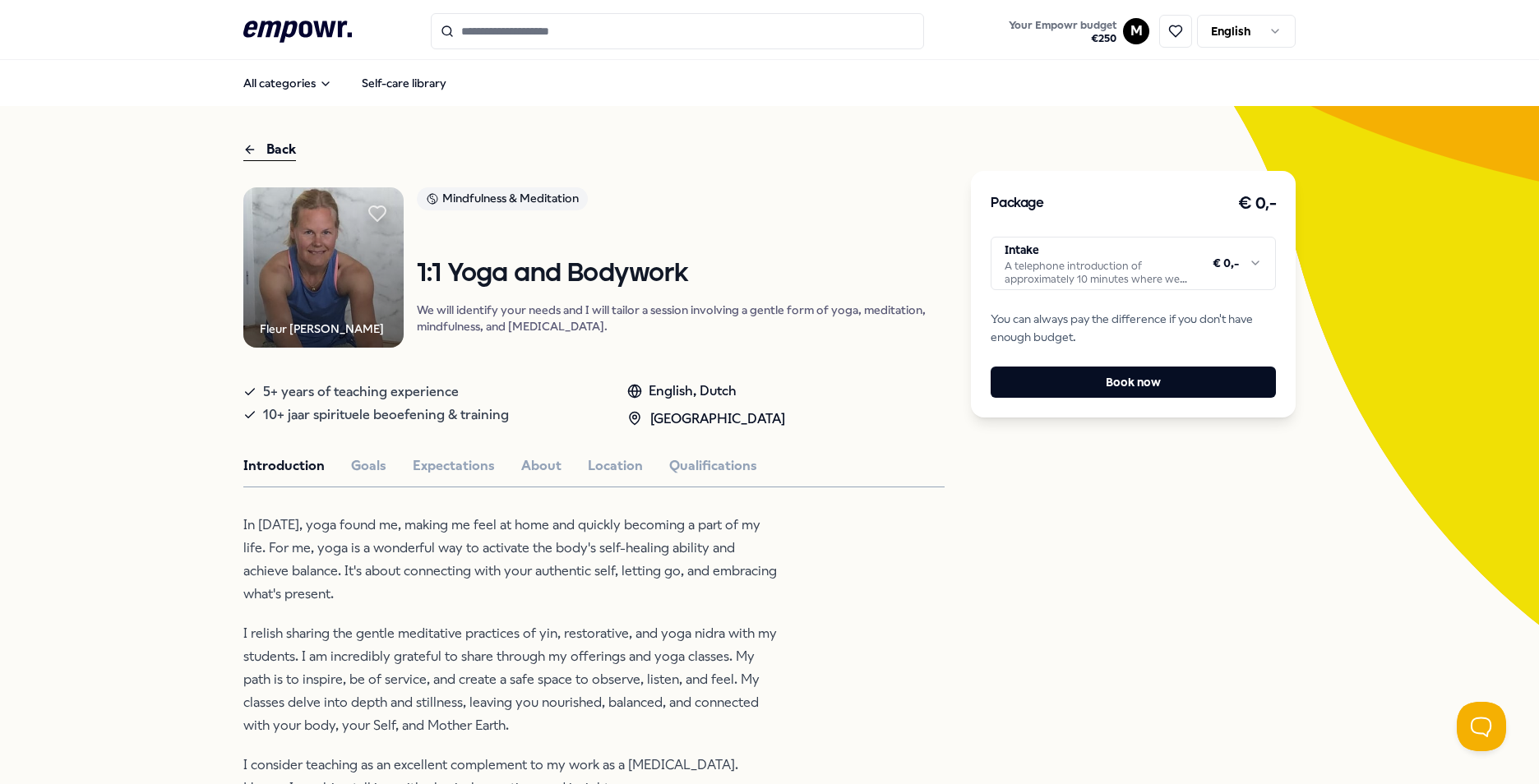
click at [307, 22] on icon ".empowr-logo_svg__cls-1{fill:#03032f}" at bounding box center [298, 31] width 108 height 30
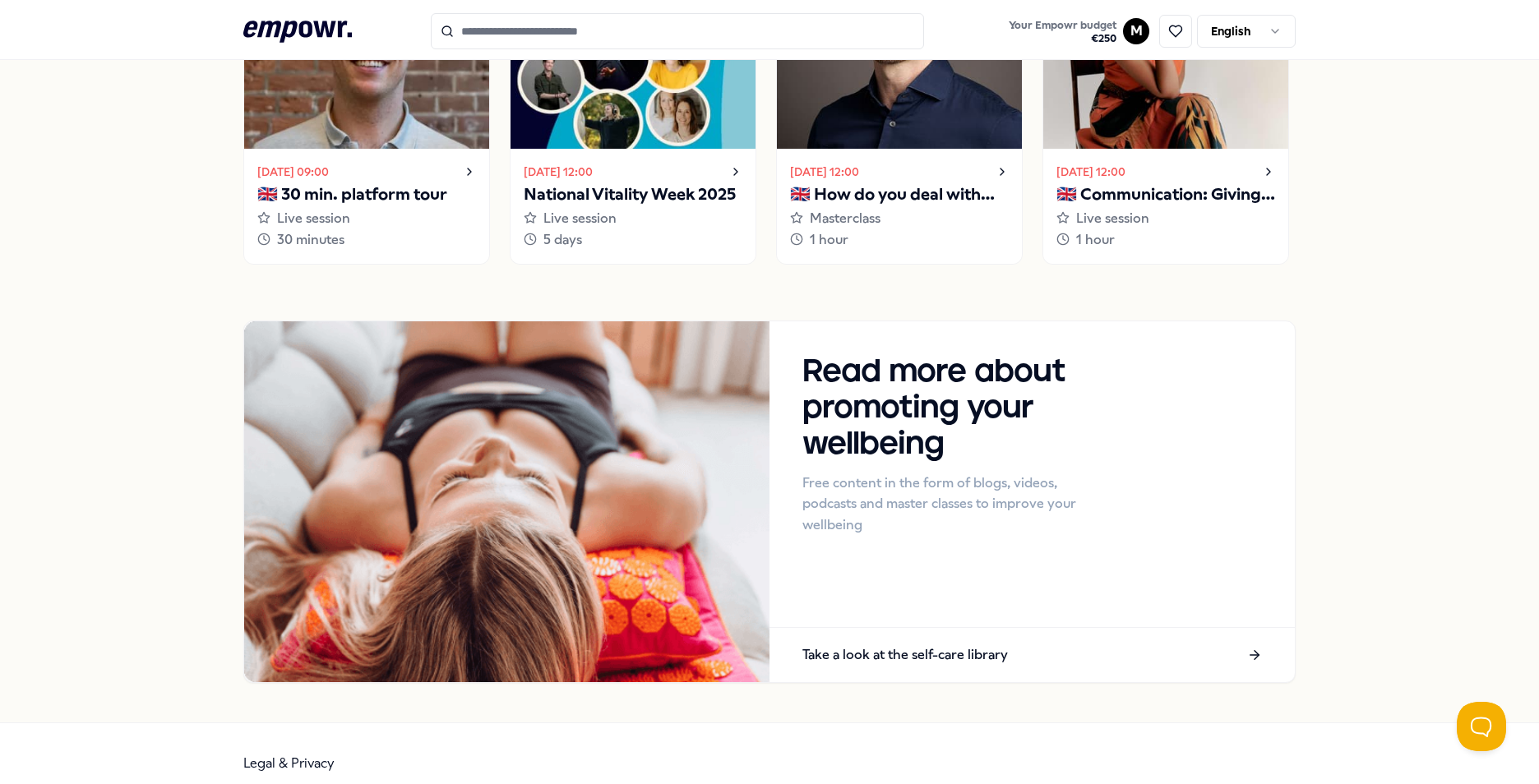
scroll to position [1378, 0]
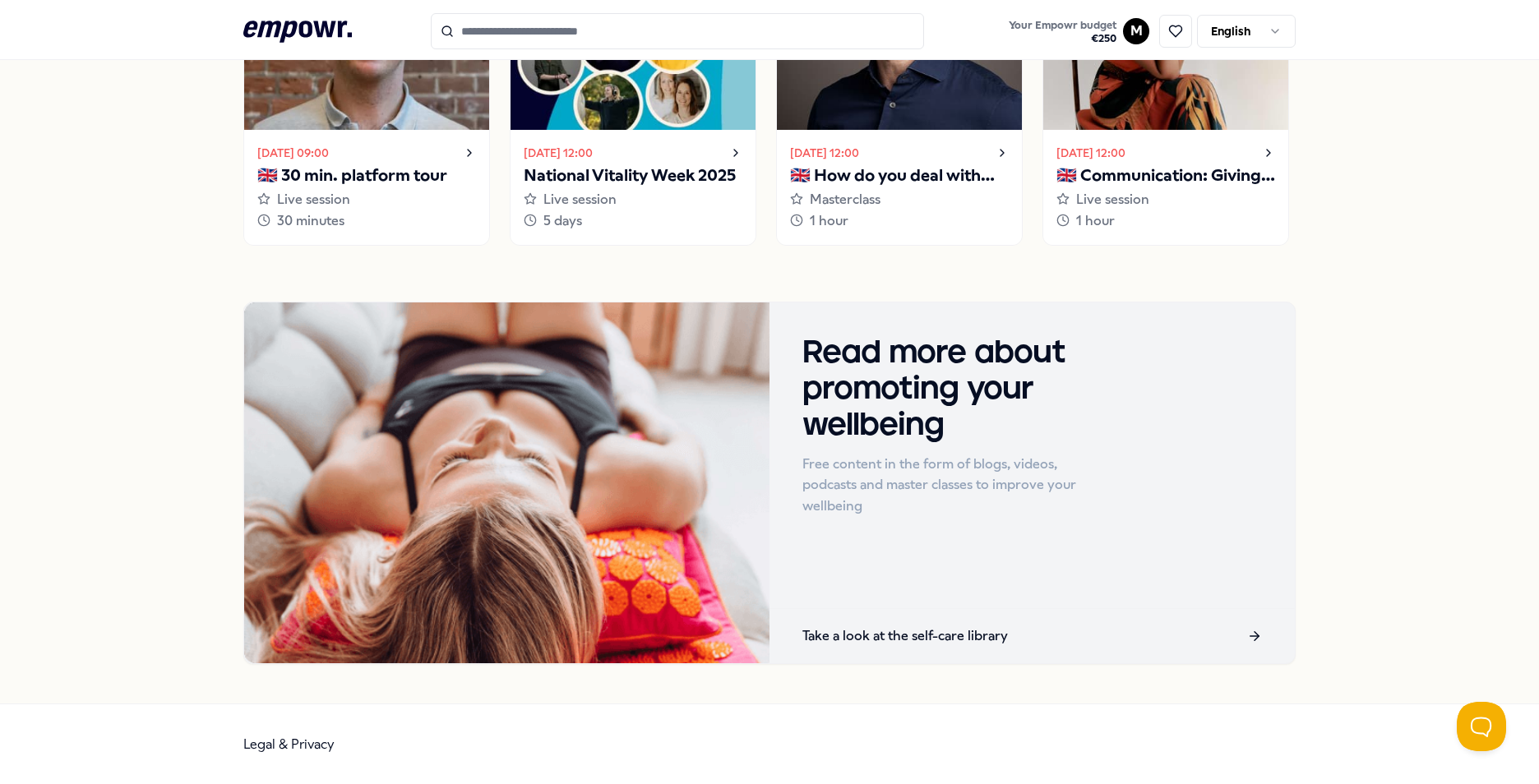
click at [1186, 645] on div "Take a look at the self-care library" at bounding box center [1032, 636] width 526 height 54
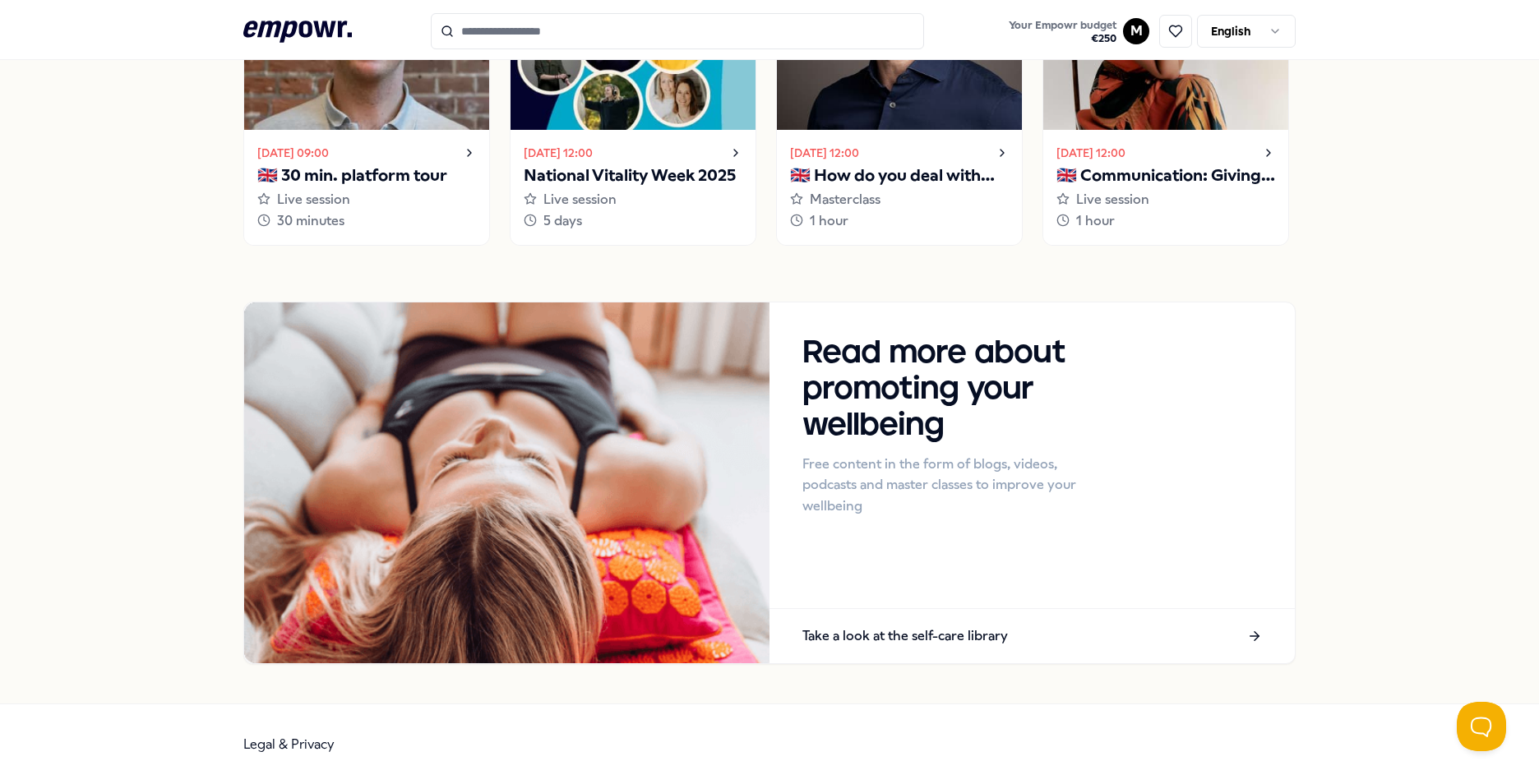
click at [311, 26] on icon at bounding box center [298, 31] width 108 height 21
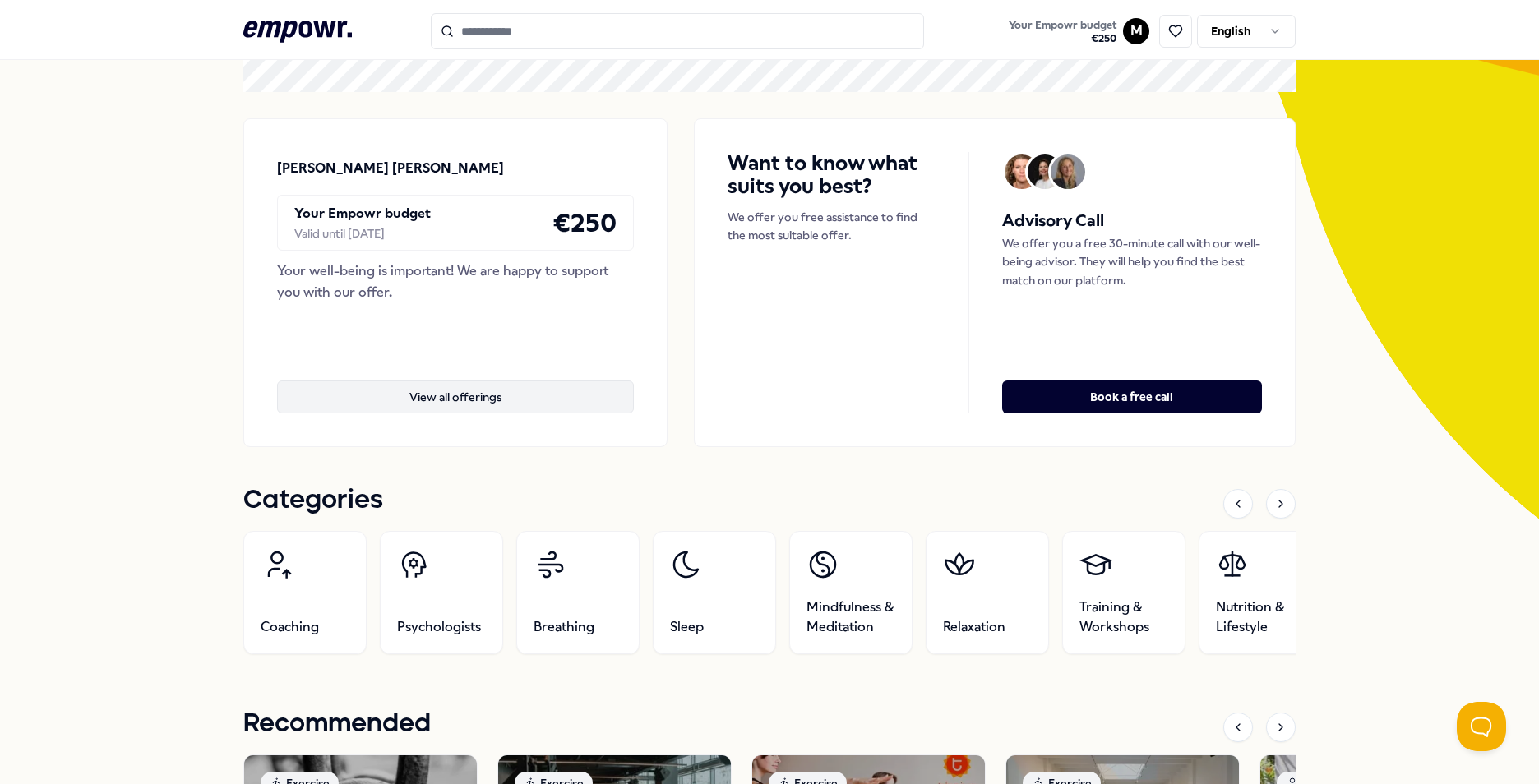
click at [621, 392] on button "View all offerings" at bounding box center [454, 396] width 356 height 33
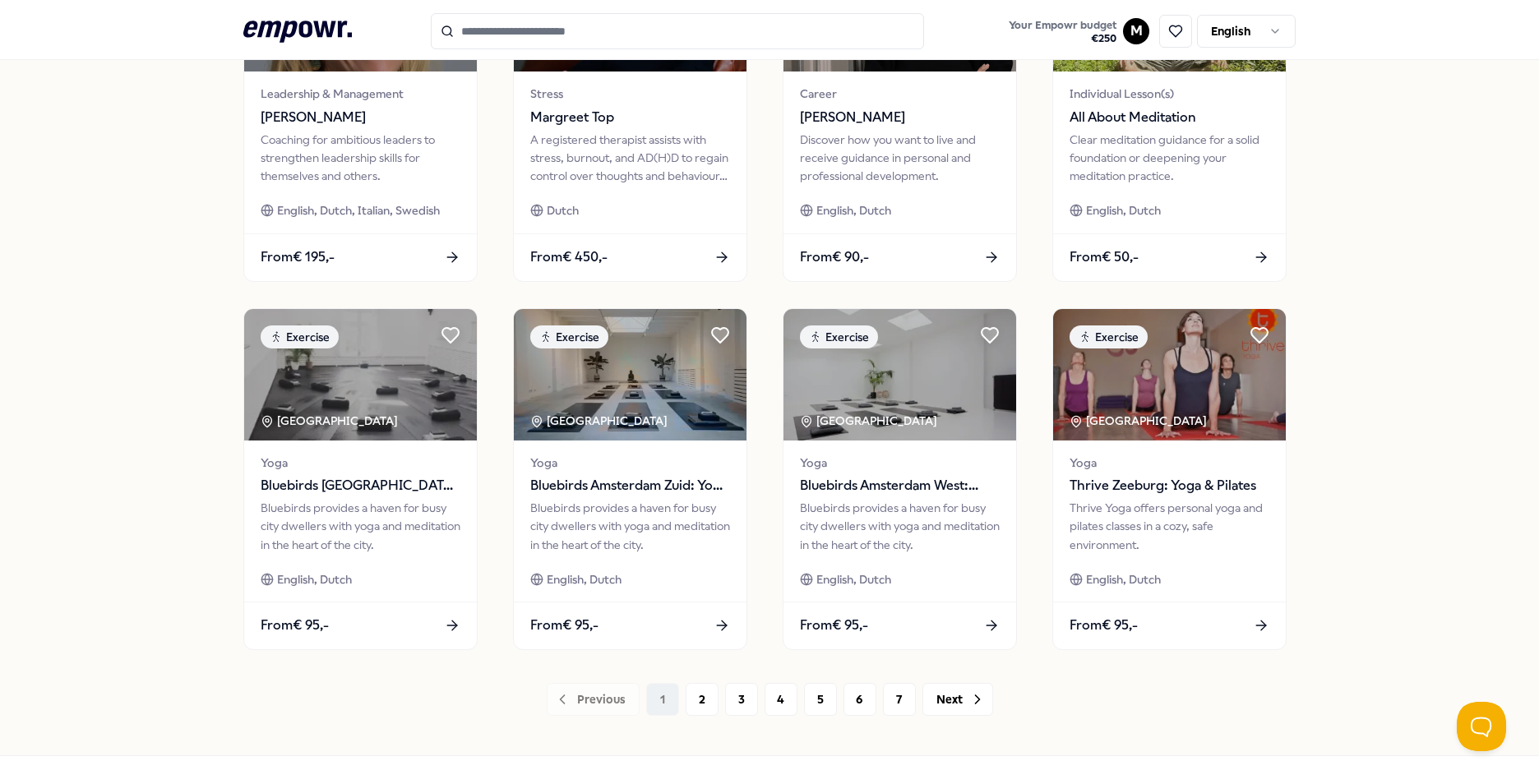
scroll to position [686, 0]
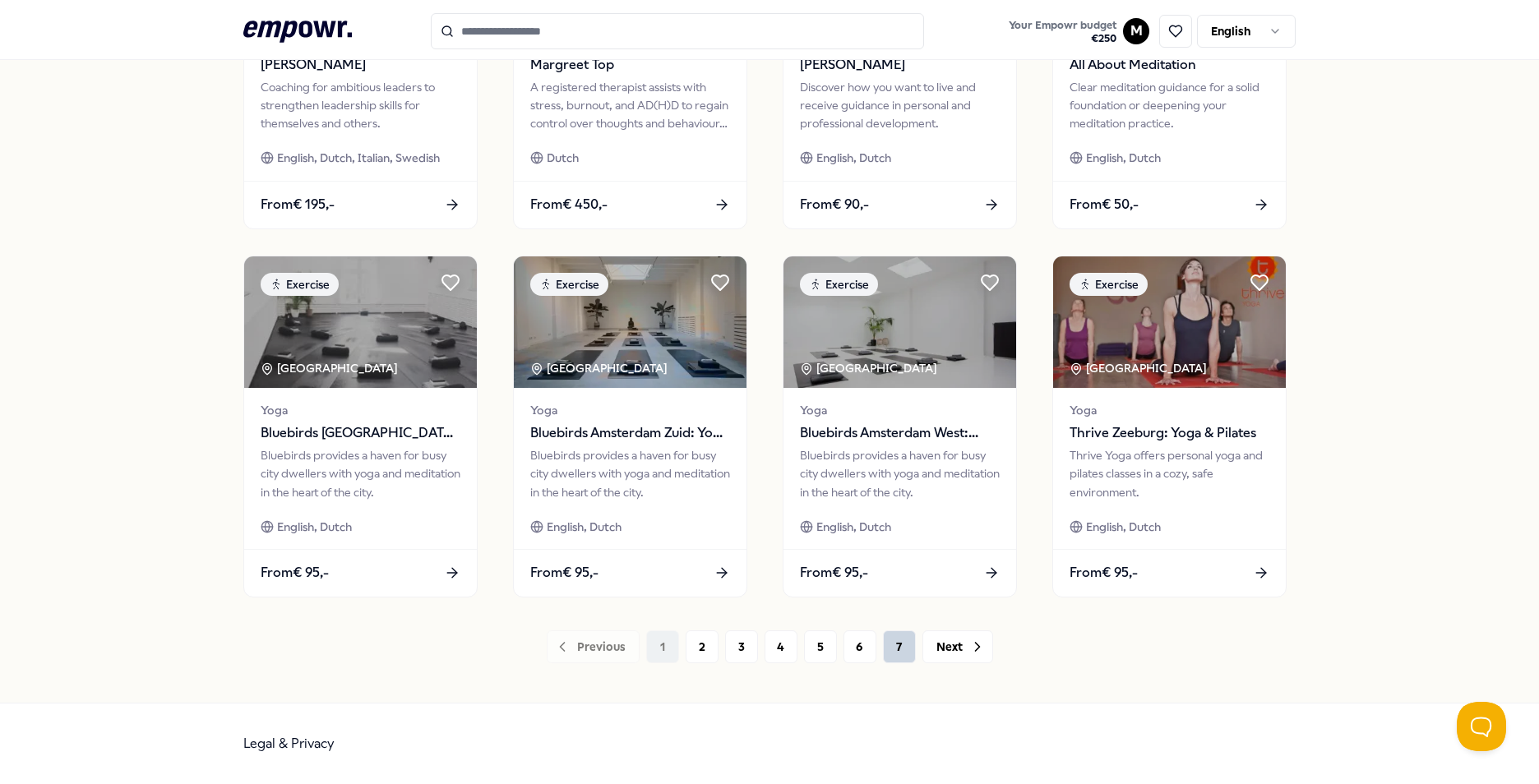
drag, startPoint x: 696, startPoint y: 655, endPoint x: 905, endPoint y: 658, distance: 209.0
click at [707, 657] on button "2" at bounding box center [702, 646] width 33 height 33
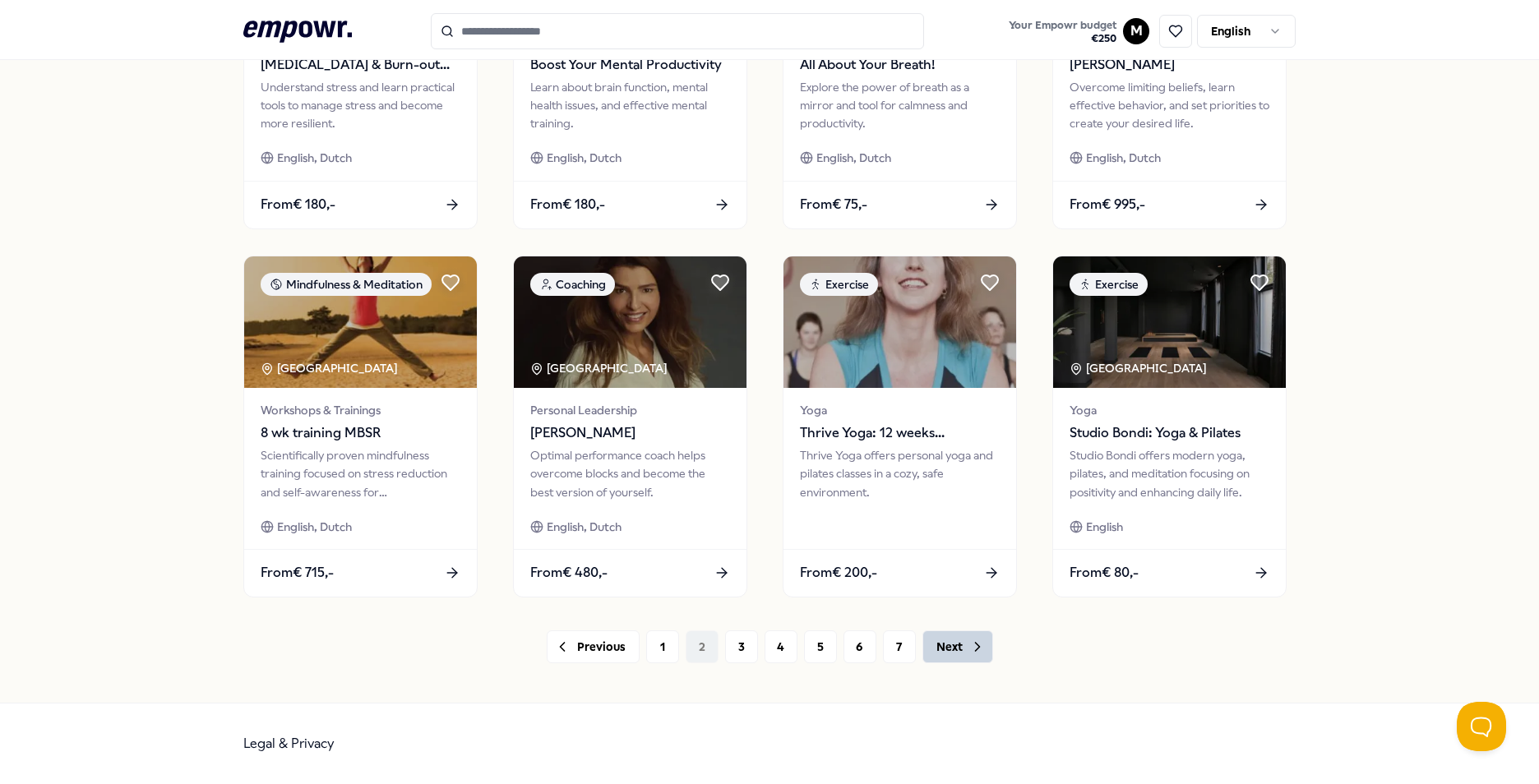
click at [970, 650] on icon at bounding box center [977, 646] width 16 height 16
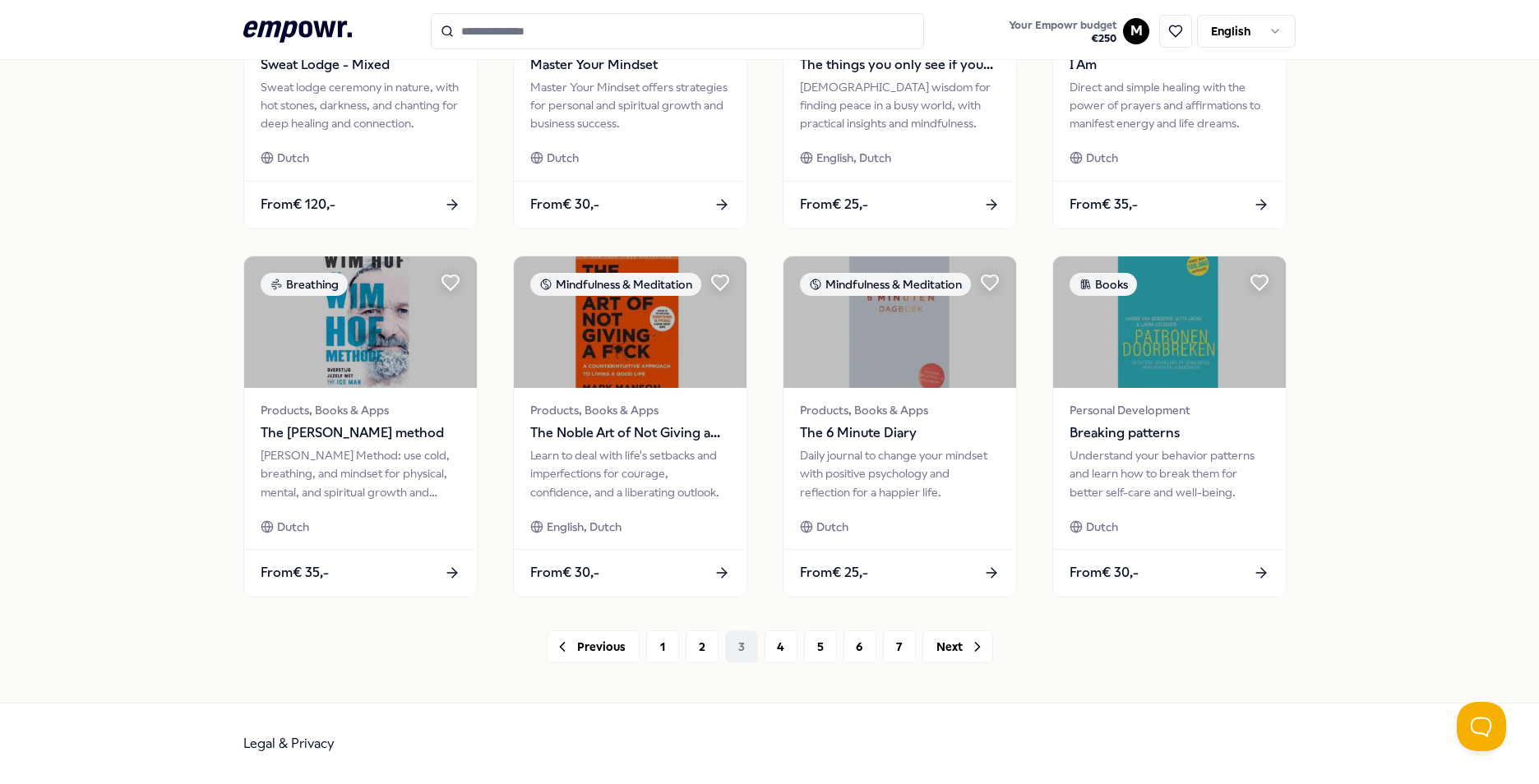
click at [538, 648] on div "Previous 1 2 3 4 5 6 7 Next" at bounding box center [769, 646] width 1052 height 33
click at [575, 649] on button "Previous" at bounding box center [593, 646] width 93 height 33
